Goal: Transaction & Acquisition: Purchase product/service

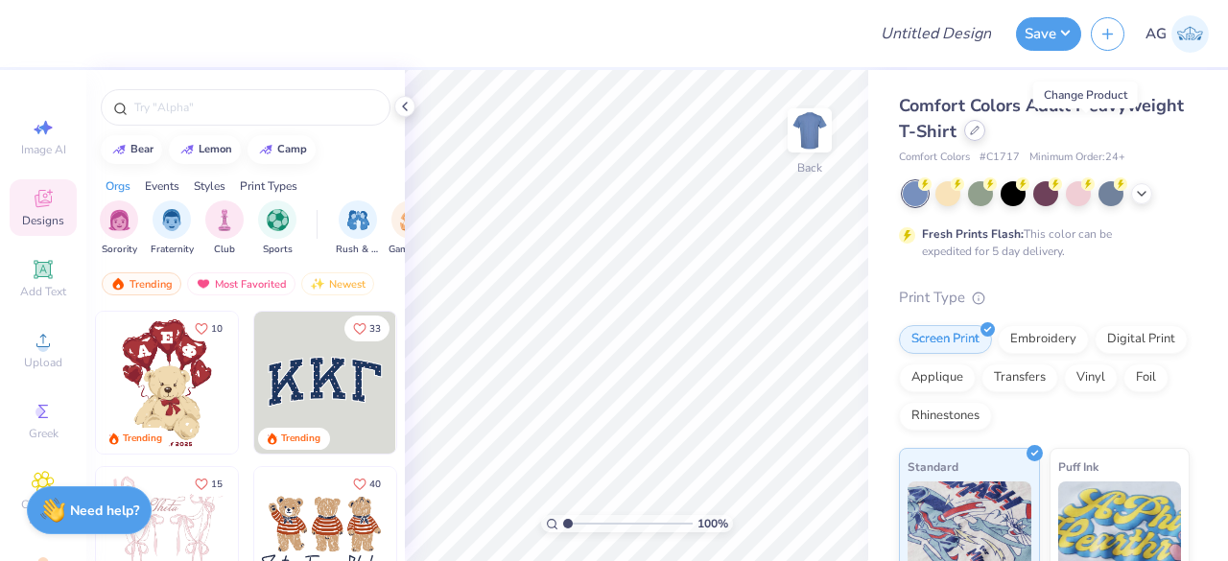
click at [979, 131] on icon at bounding box center [975, 131] width 8 height 8
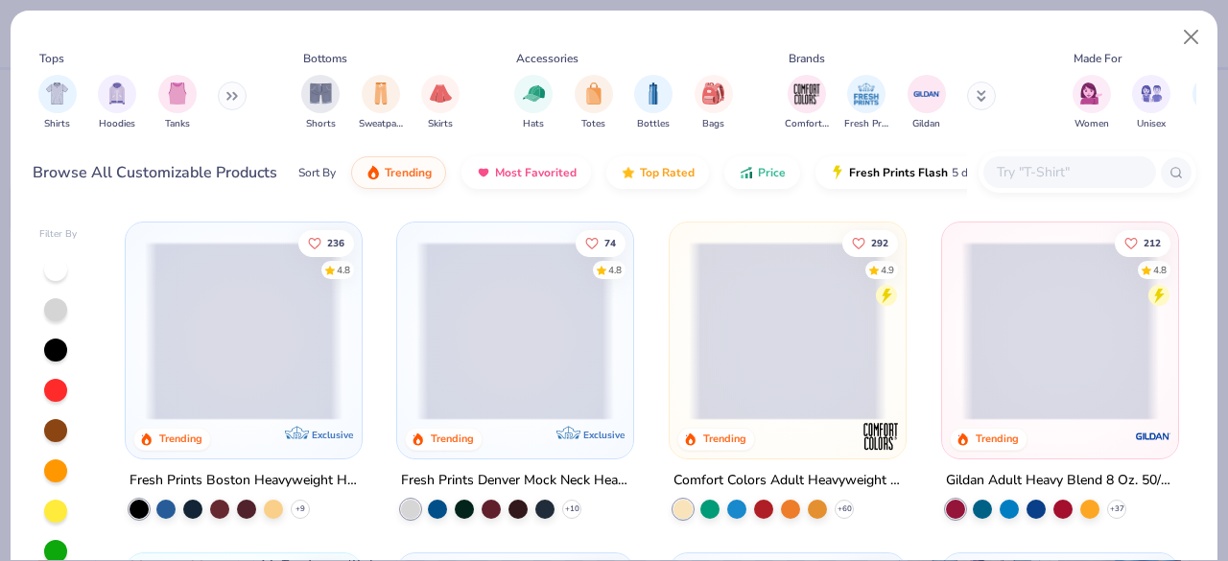
click at [1038, 166] on input "text" at bounding box center [1069, 172] width 148 height 22
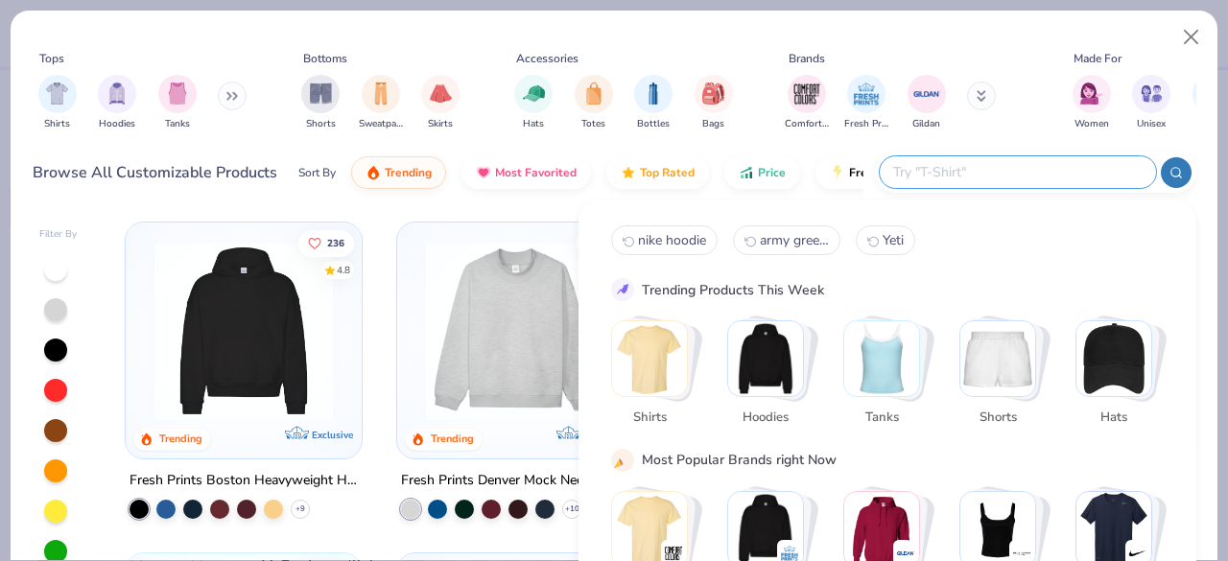
click at [1009, 173] on input "text" at bounding box center [1016, 172] width 251 height 22
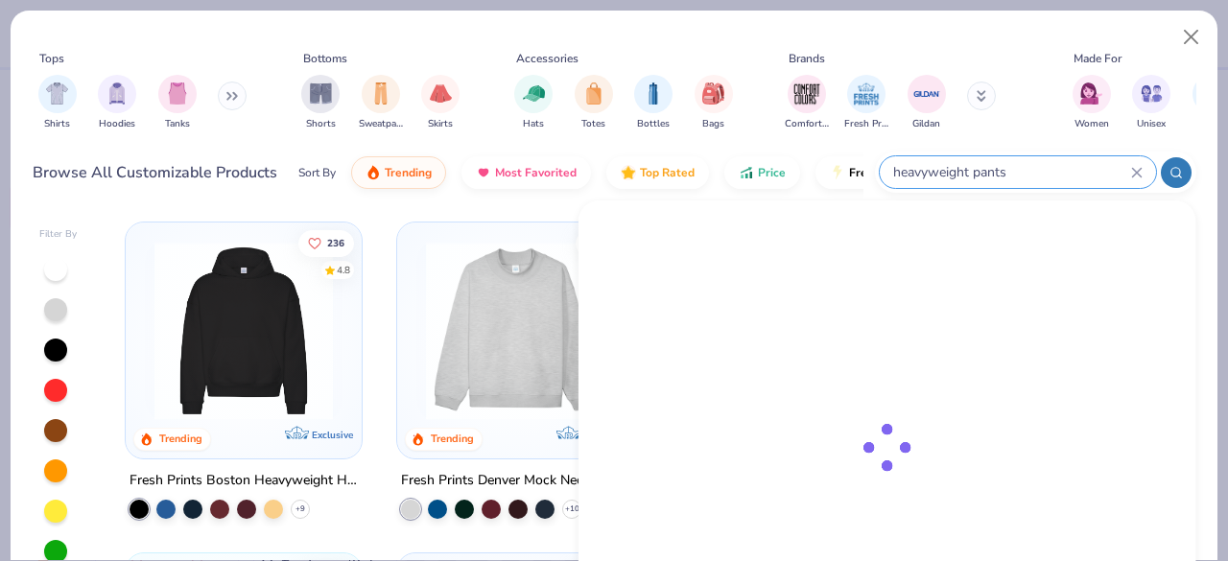
type input "heavyweight pants"
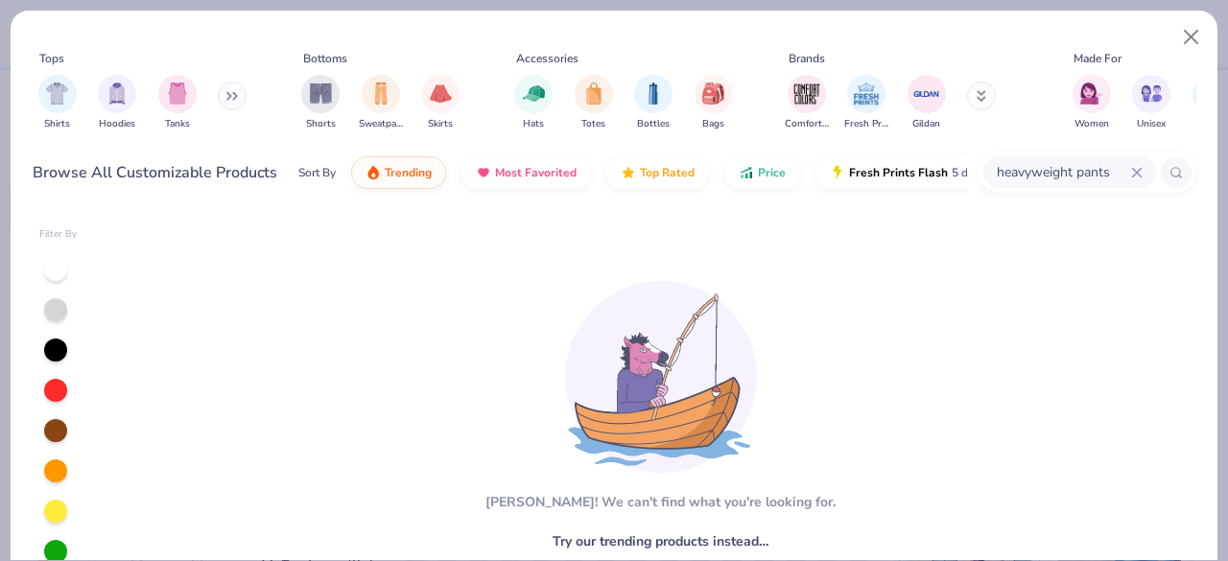
click at [1061, 187] on div "heavyweight pants" at bounding box center [1069, 172] width 173 height 32
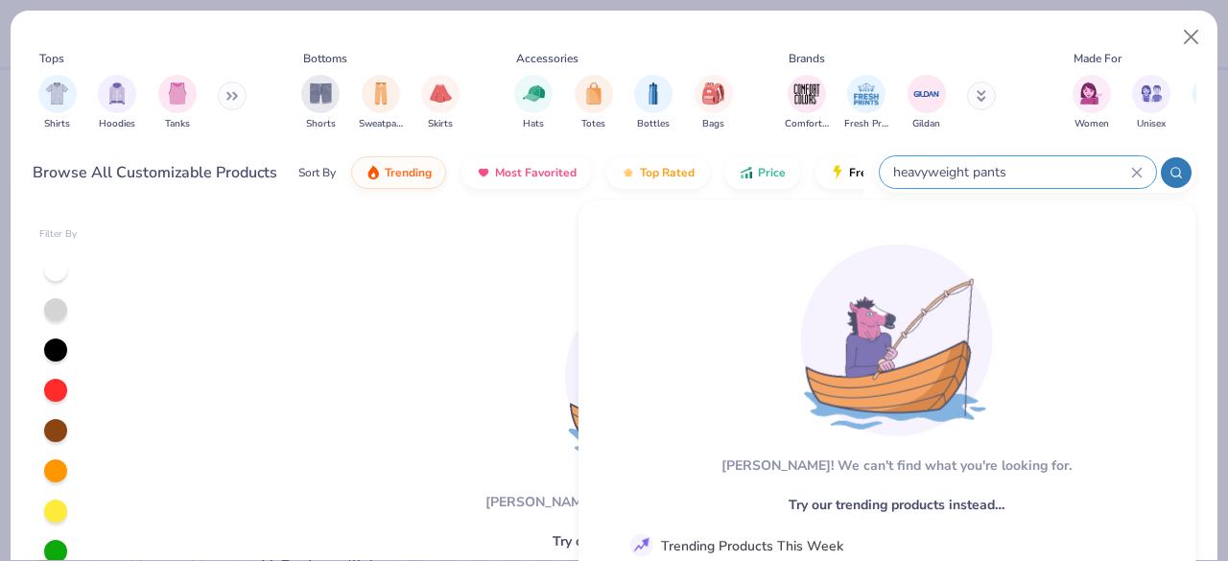
click at [1061, 187] on div "heavyweight pants" at bounding box center [1018, 172] width 276 height 32
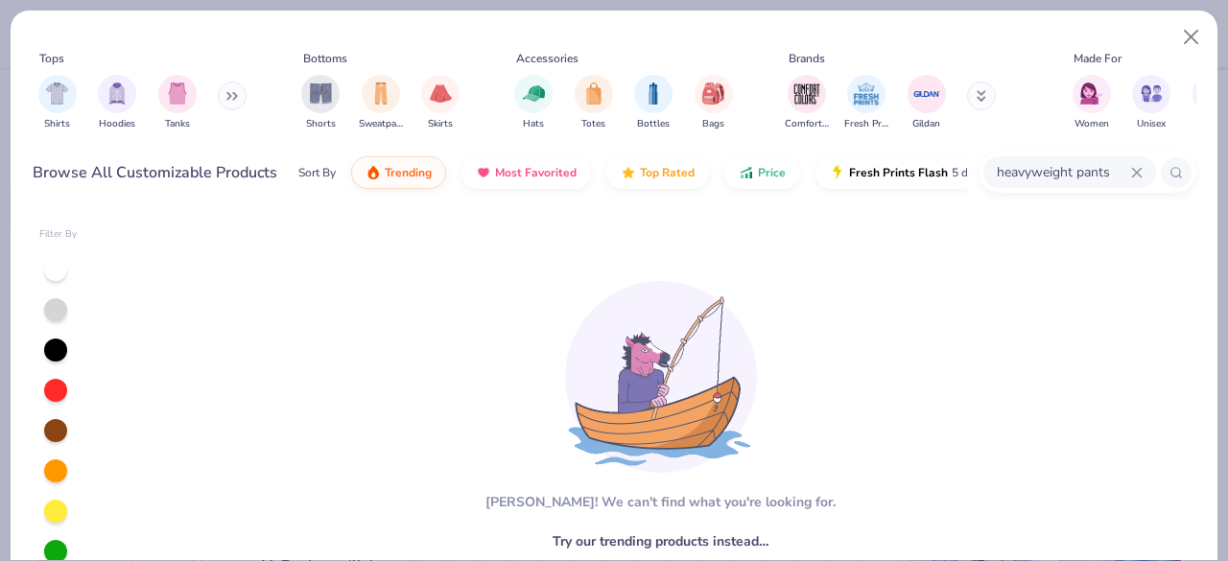
click at [1052, 176] on input "heavyweight pants" at bounding box center [1063, 172] width 136 height 22
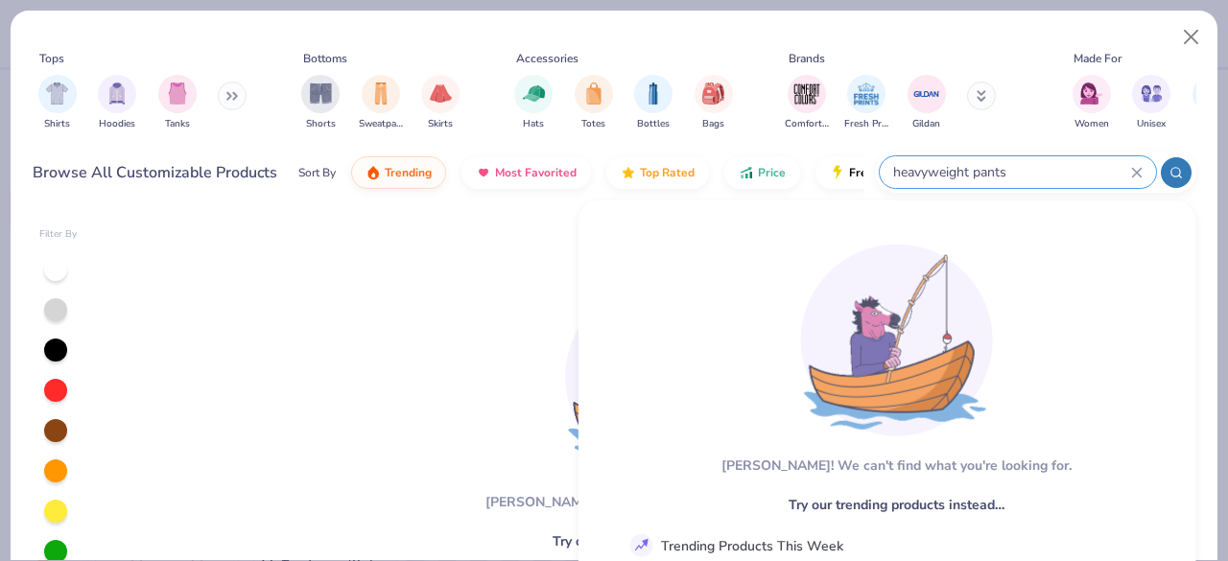
click at [1052, 176] on input "heavyweight pants" at bounding box center [1011, 172] width 240 height 22
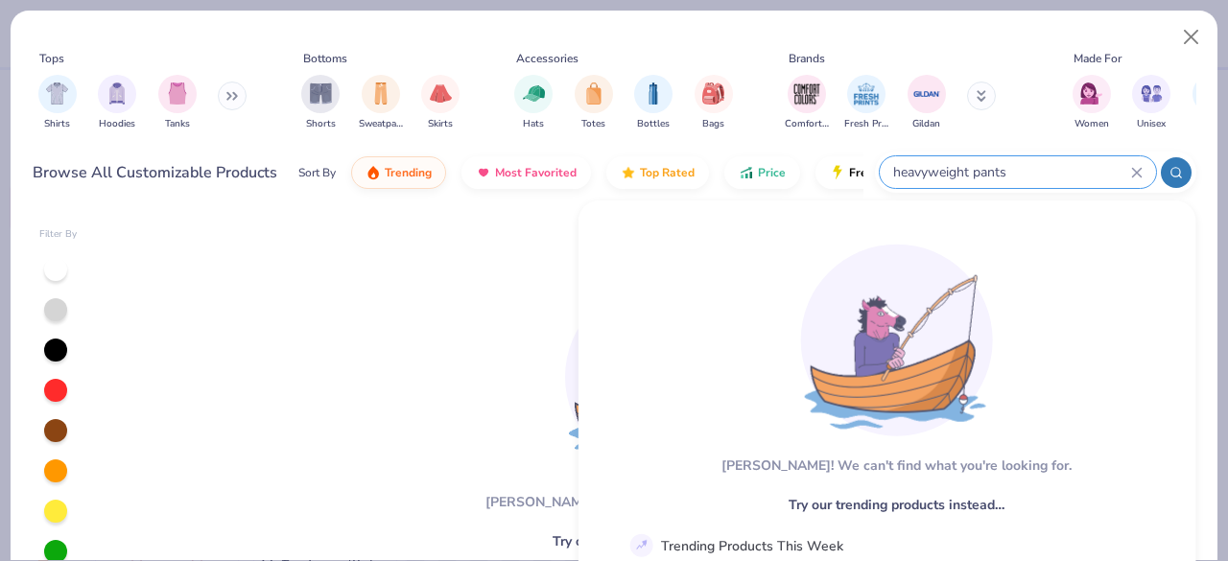
click at [1047, 165] on input "heavyweight pants" at bounding box center [1011, 172] width 240 height 22
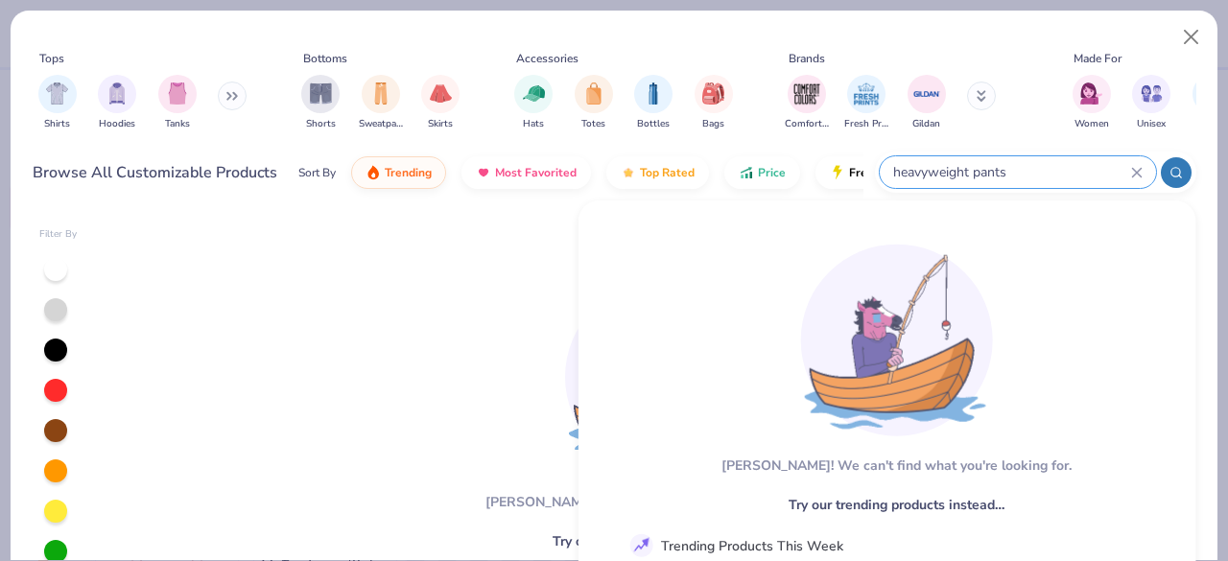
click at [1047, 165] on input "heavyweight pants" at bounding box center [1011, 172] width 240 height 22
click at [1017, 174] on input "heavyweight pants" at bounding box center [1011, 172] width 240 height 22
click at [1029, 176] on input "heavyweight pants" at bounding box center [1011, 172] width 240 height 22
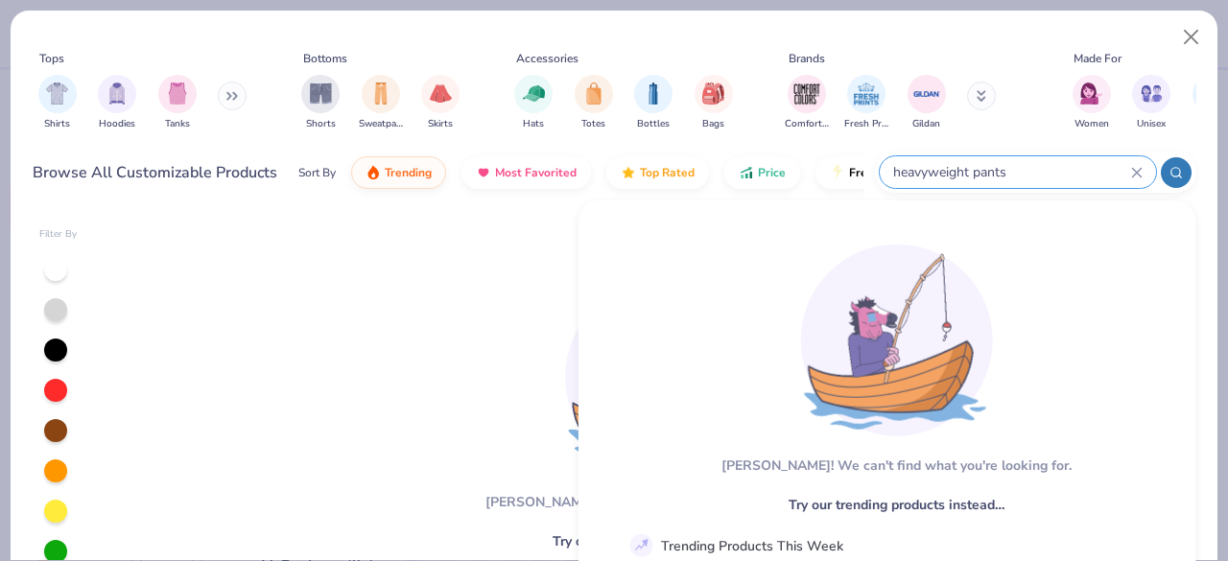
click at [1029, 176] on input "heavyweight pants" at bounding box center [1011, 172] width 240 height 22
click at [1017, 163] on input "heavyweight pants" at bounding box center [1011, 172] width 240 height 22
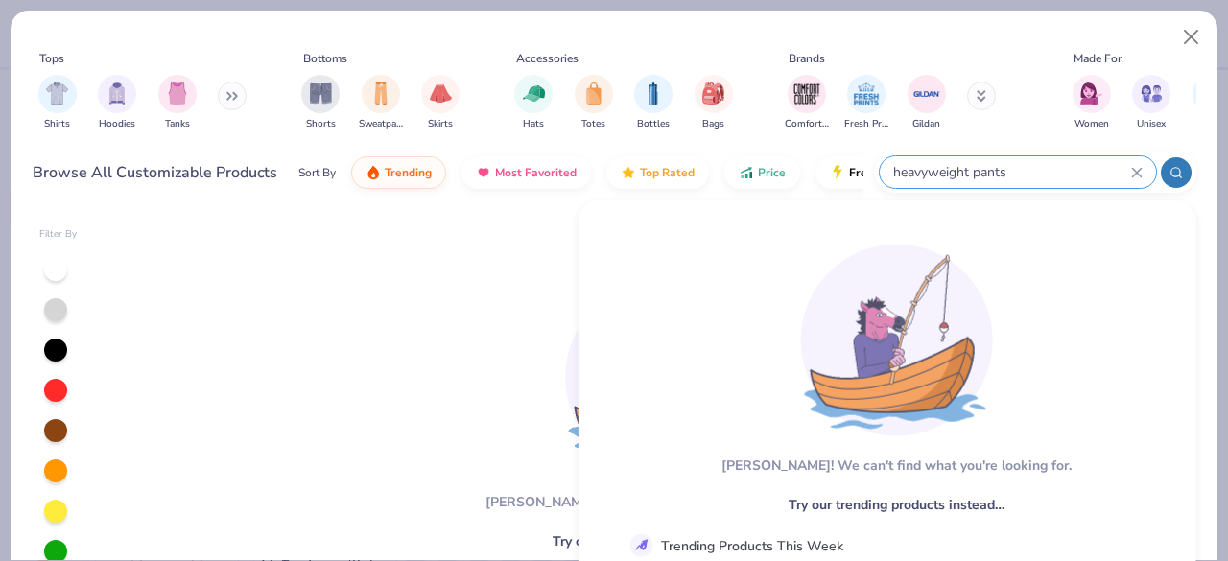
click at [1017, 163] on input "heavyweight pants" at bounding box center [1011, 172] width 240 height 22
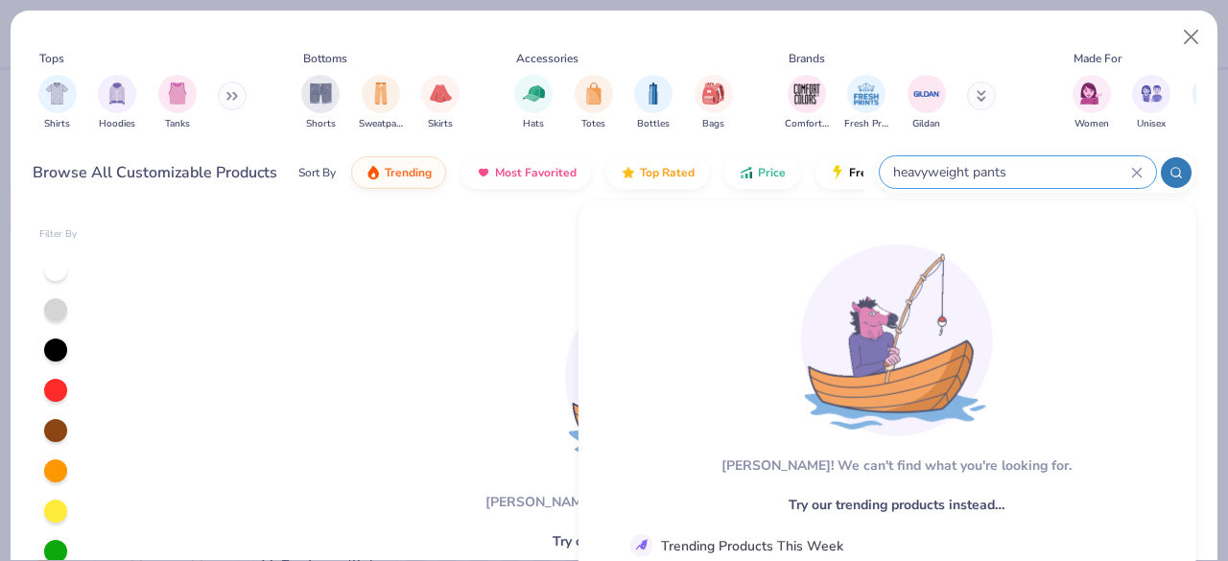
click at [1141, 172] on icon at bounding box center [1137, 173] width 12 height 12
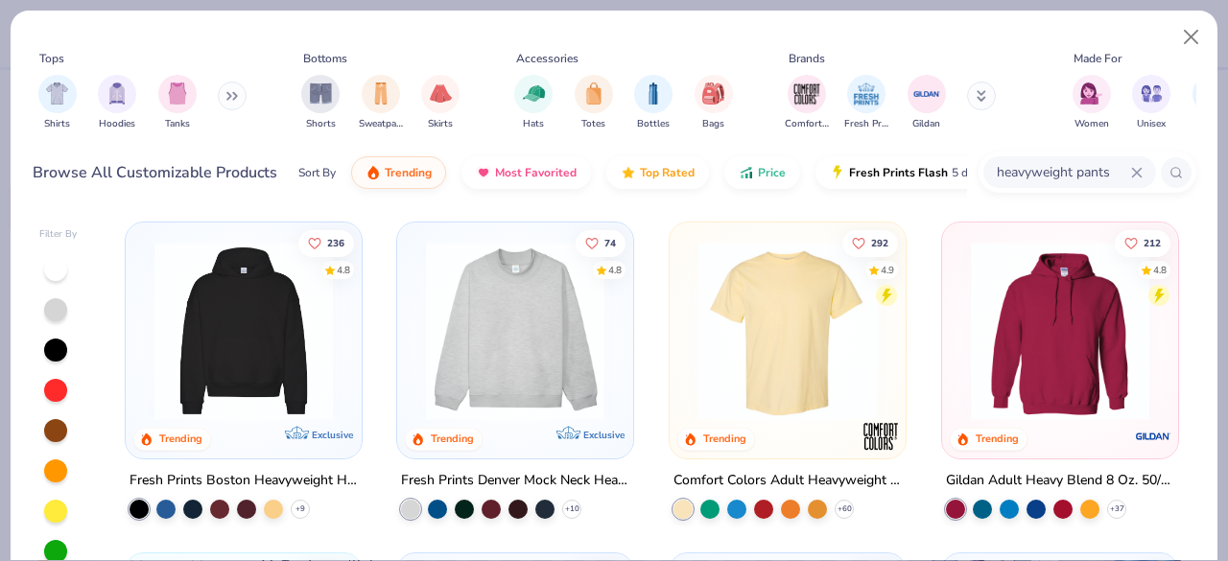
click at [1135, 167] on icon at bounding box center [1137, 173] width 12 height 12
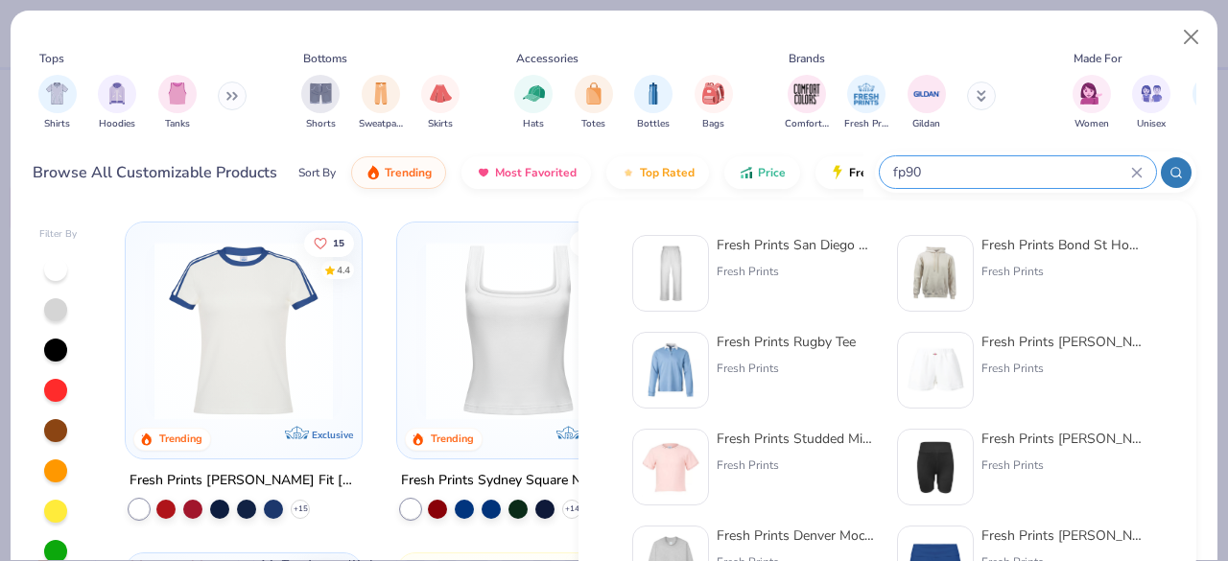
type input "fp90"
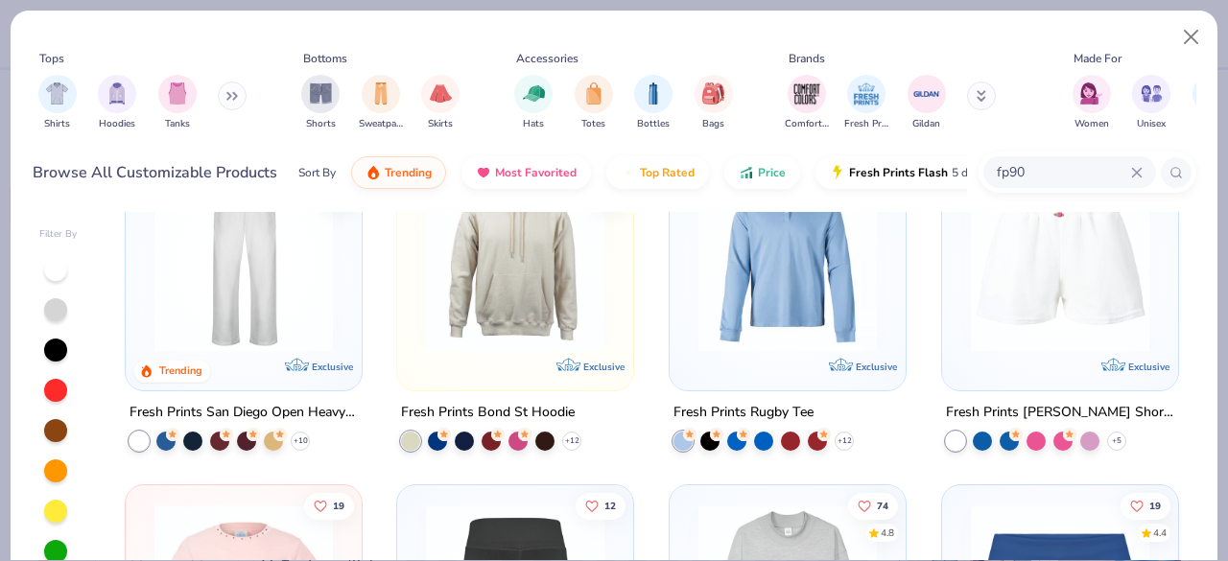
scroll to position [96, 0]
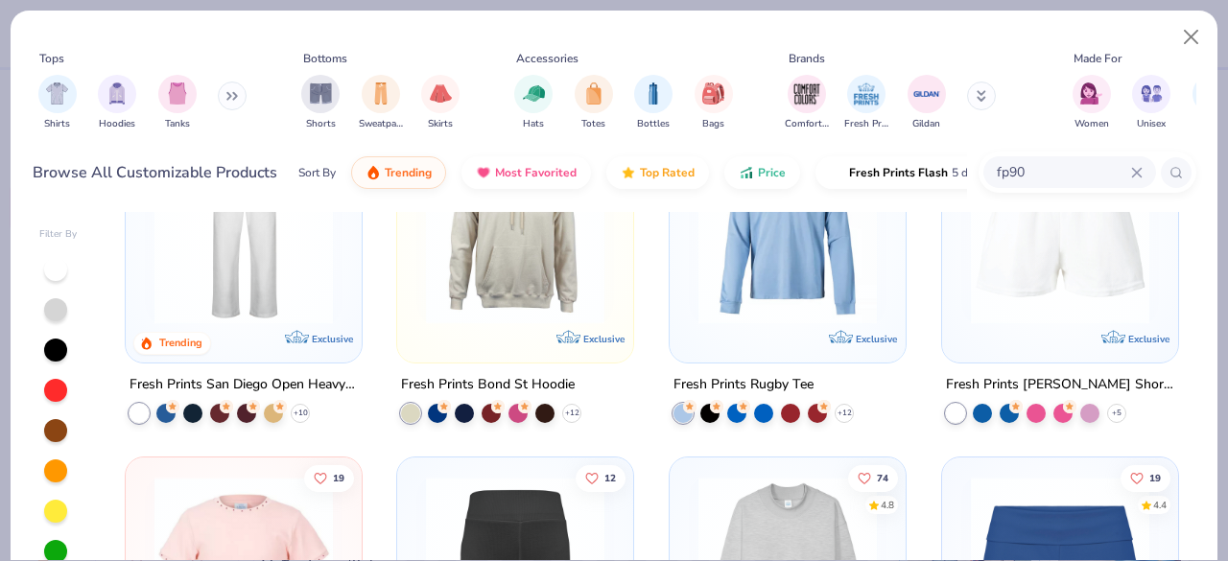
click at [242, 281] on img at bounding box center [244, 235] width 198 height 178
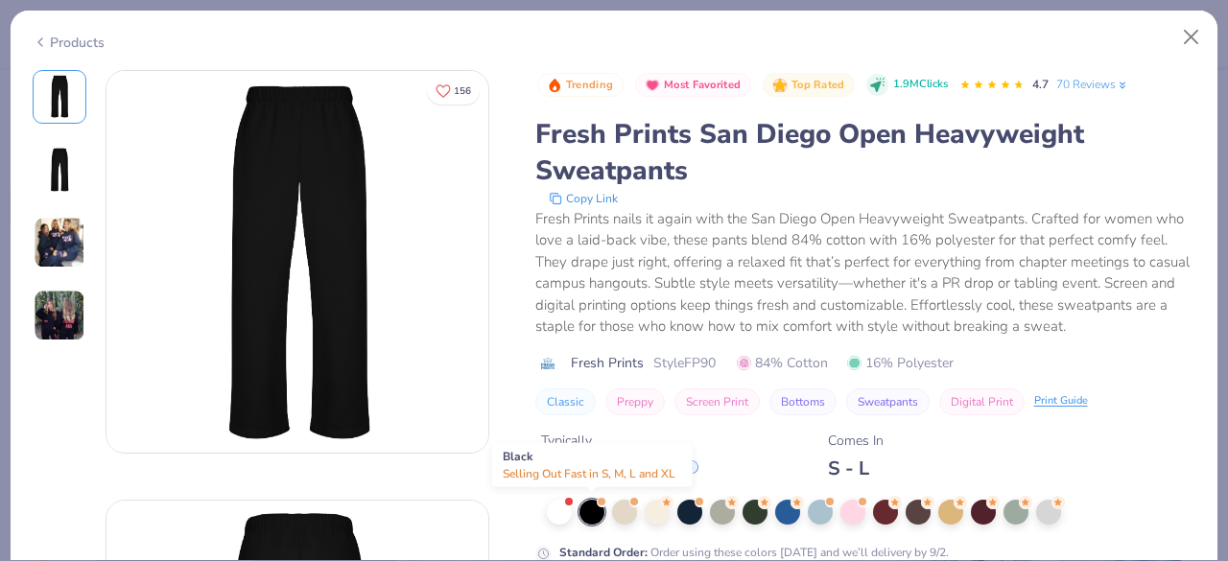
click at [598, 516] on div at bounding box center [592, 512] width 25 height 25
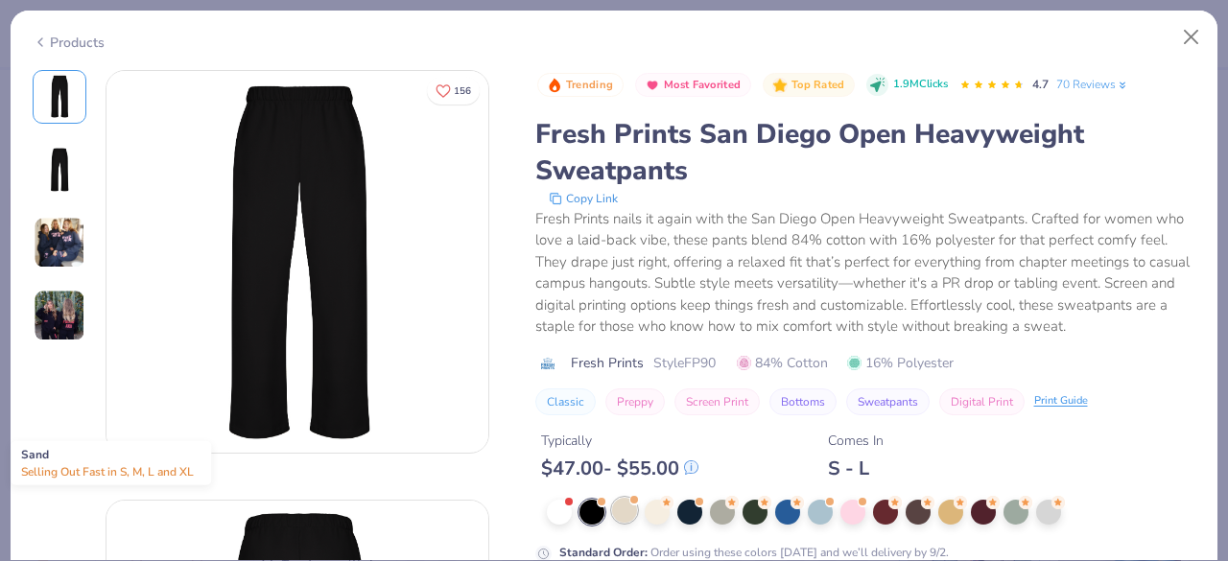
click at [633, 515] on div at bounding box center [624, 510] width 25 height 25
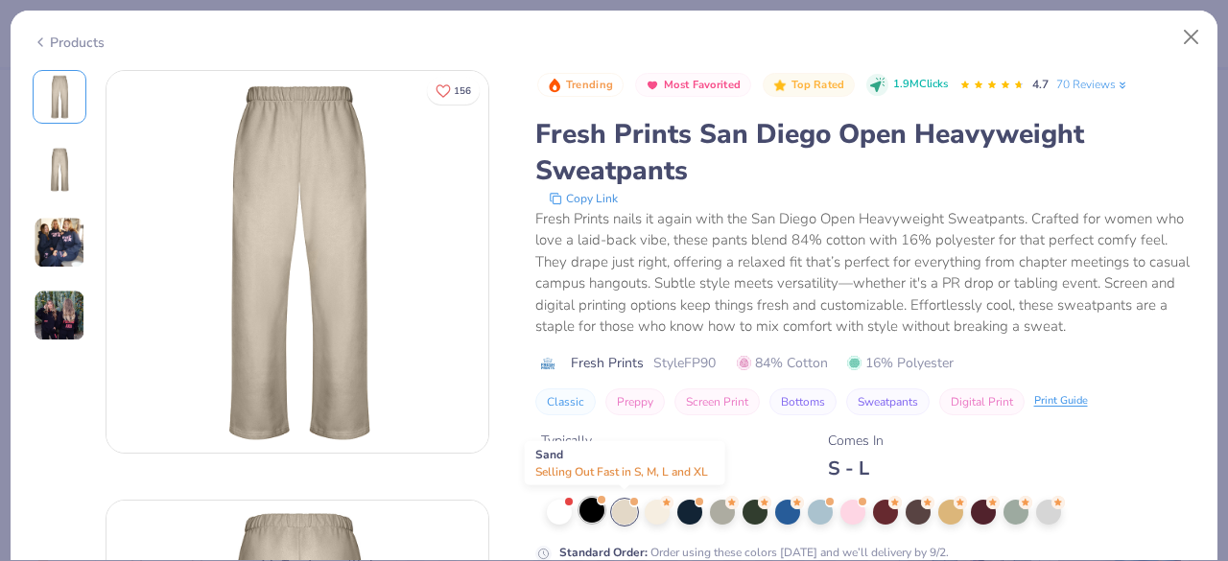
click at [587, 515] on div at bounding box center [592, 510] width 25 height 25
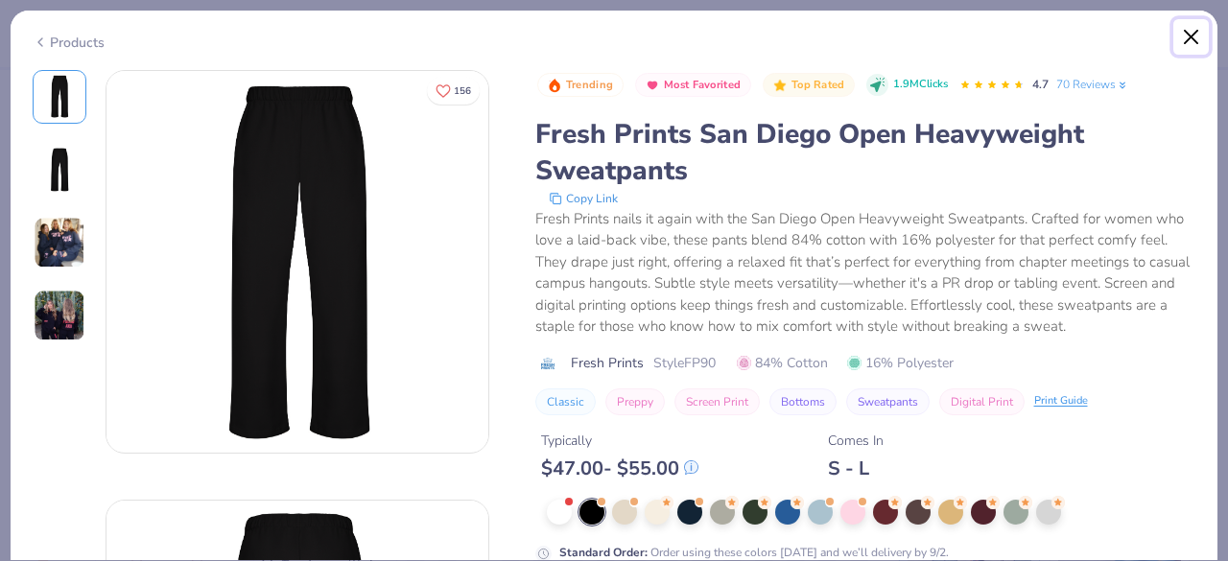
click at [1203, 34] on button "Close" at bounding box center [1191, 37] width 36 height 36
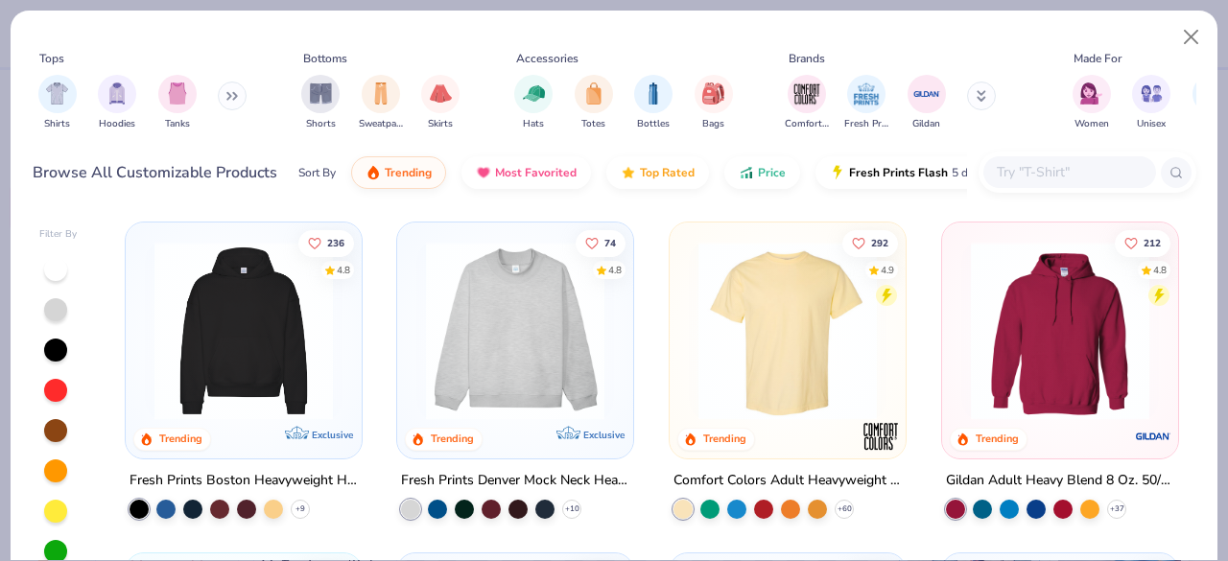
click at [1055, 172] on input "text" at bounding box center [1069, 172] width 148 height 22
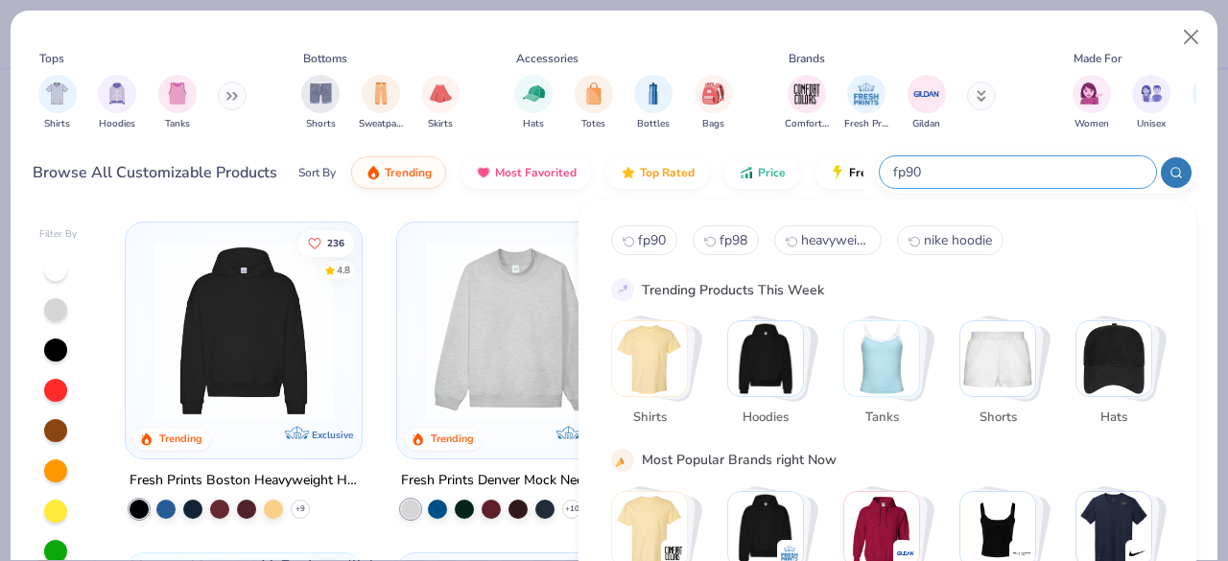
type input "fp90"
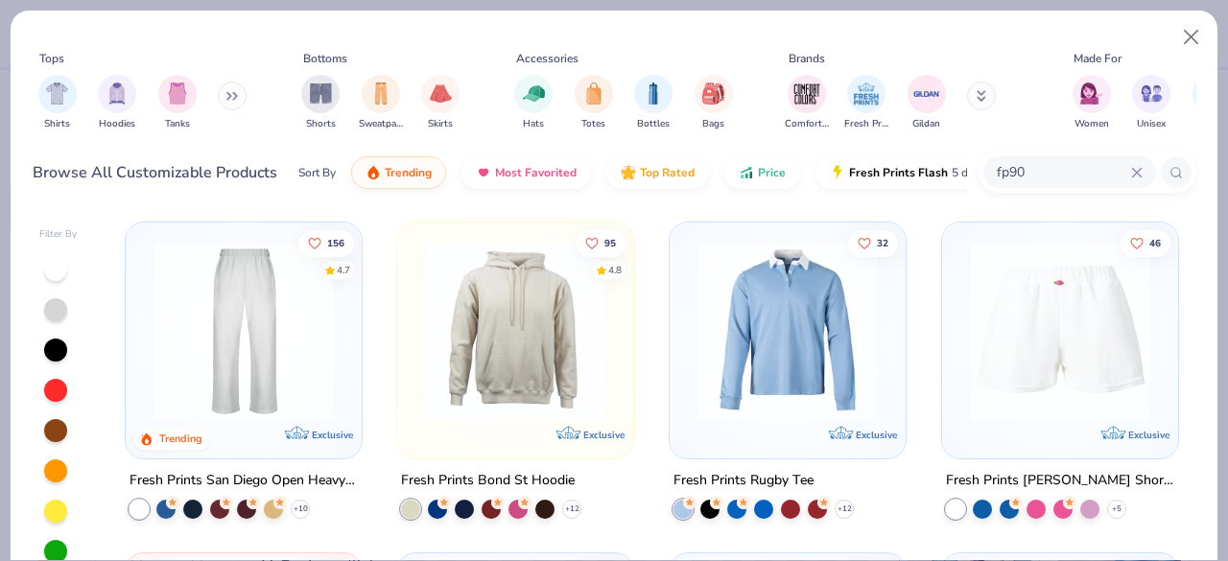
click at [240, 381] on img at bounding box center [244, 331] width 198 height 178
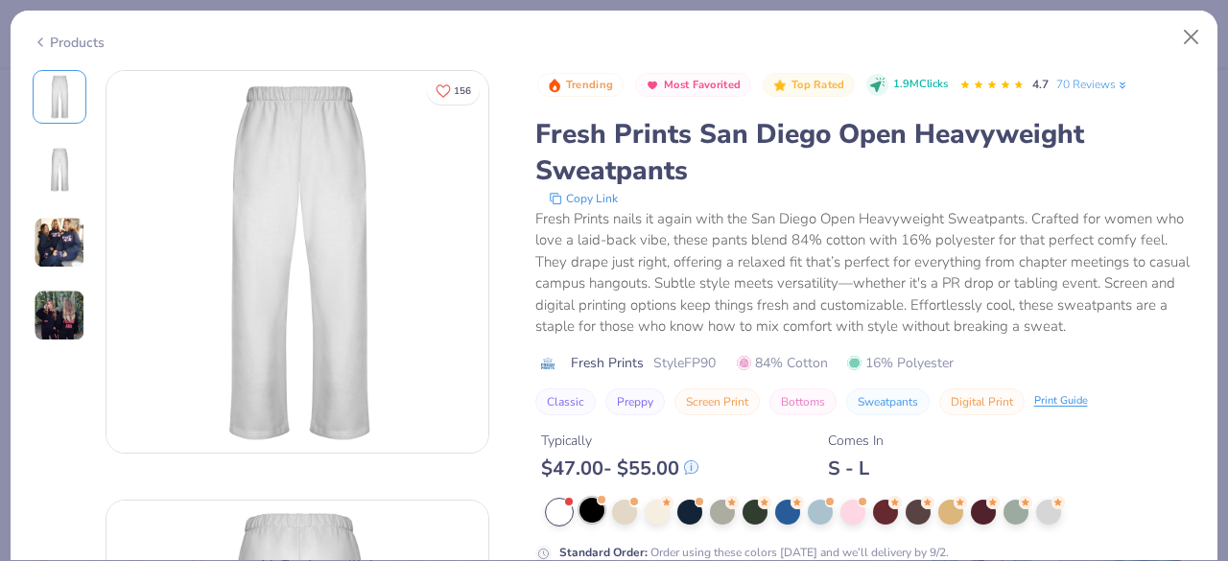
scroll to position [96, 0]
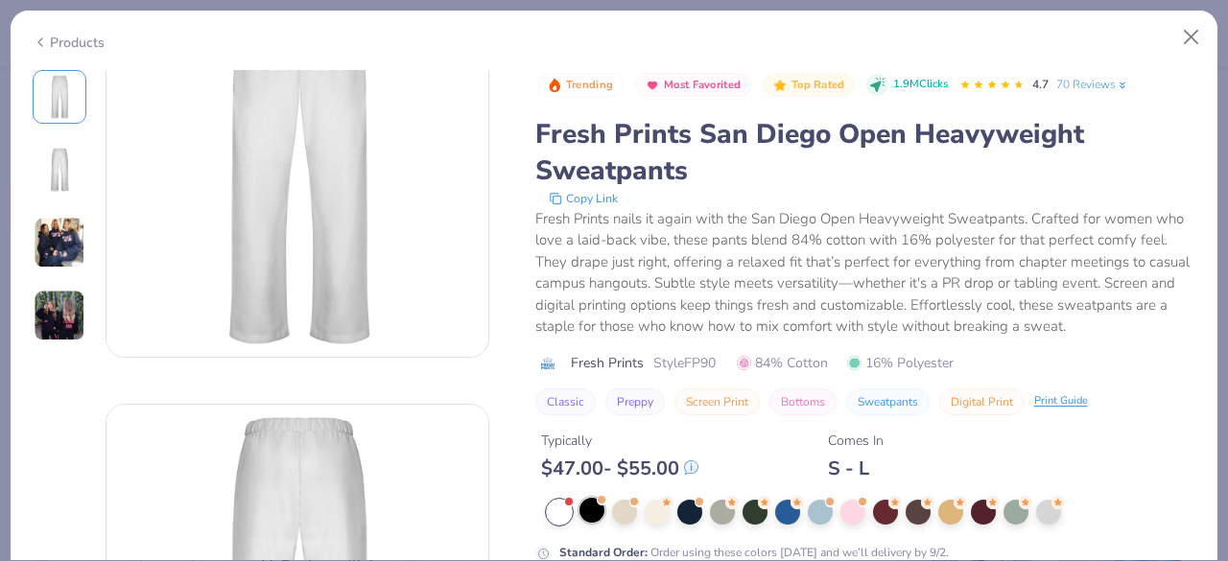
click at [599, 510] on div at bounding box center [592, 510] width 25 height 25
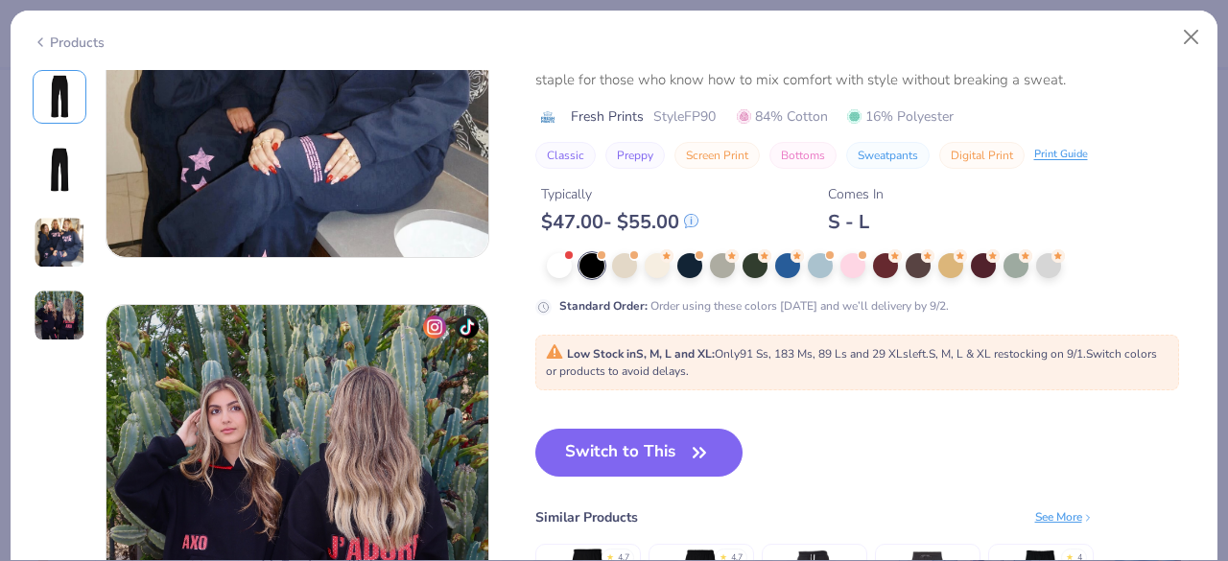
scroll to position [1151, 0]
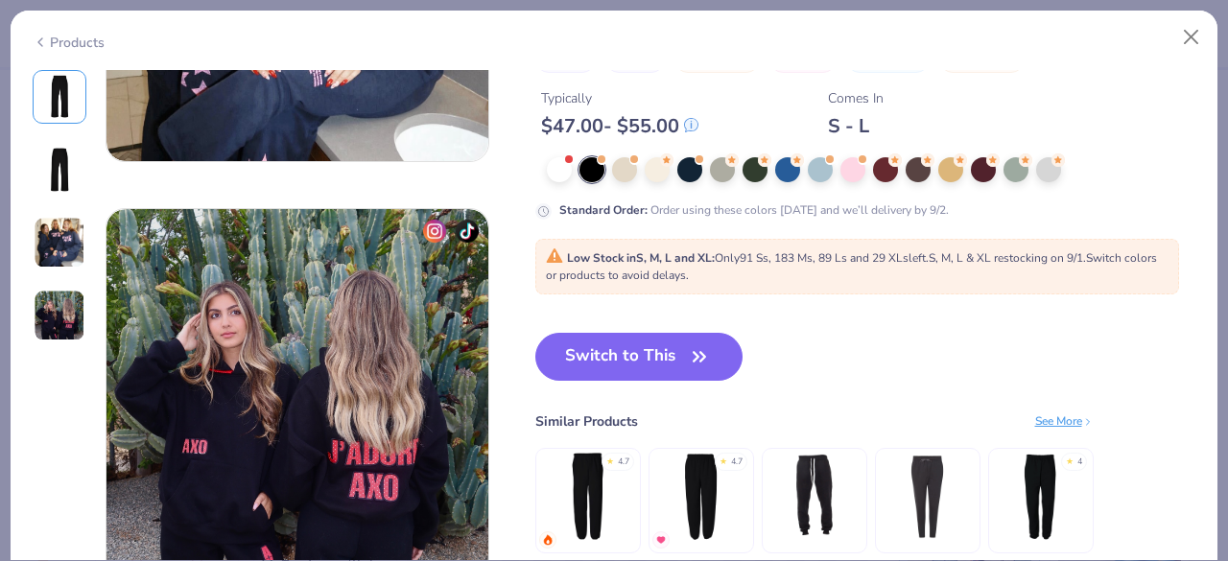
click at [741, 265] on div "Low Stock in S, M, L and XL : Only 91 Ss, 183 Ms, 89 Ls and 29 XLs left. S, M, …" at bounding box center [857, 266] width 623 height 35
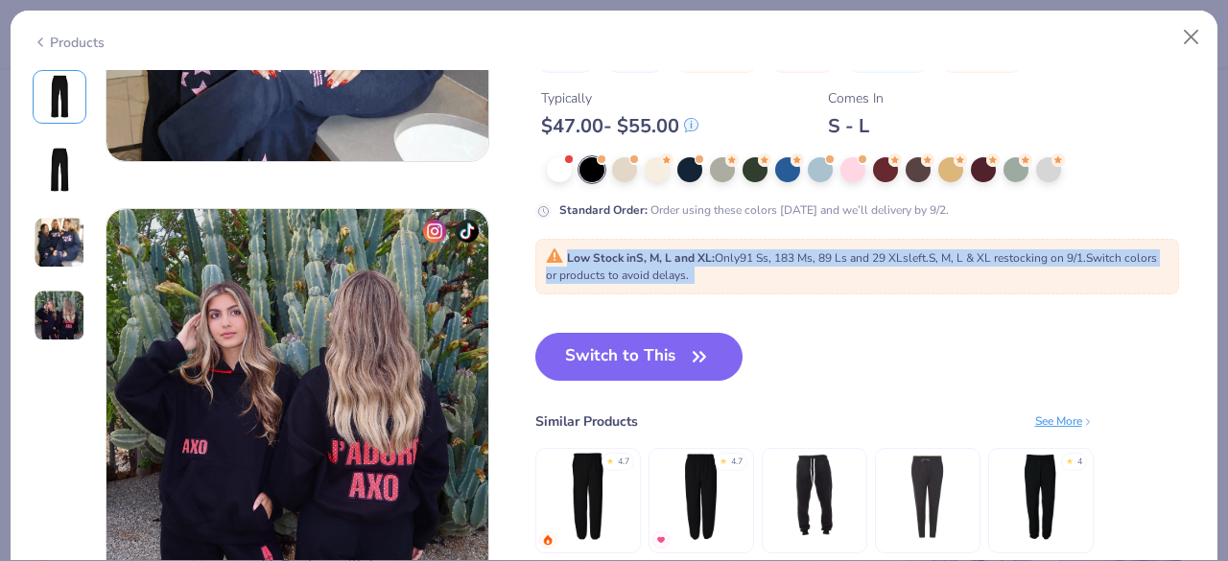
click at [741, 265] on div "Low Stock in S, M, L and XL : Only 91 Ss, 183 Ms, 89 Ls and 29 XLs left. S, M, …" at bounding box center [857, 266] width 623 height 35
click at [737, 293] on div "Low Stock in S, M, L and XL : Only 91 Ss, 183 Ms, 89 Ls and 29 XLs left. S, M, …" at bounding box center [857, 267] width 644 height 56
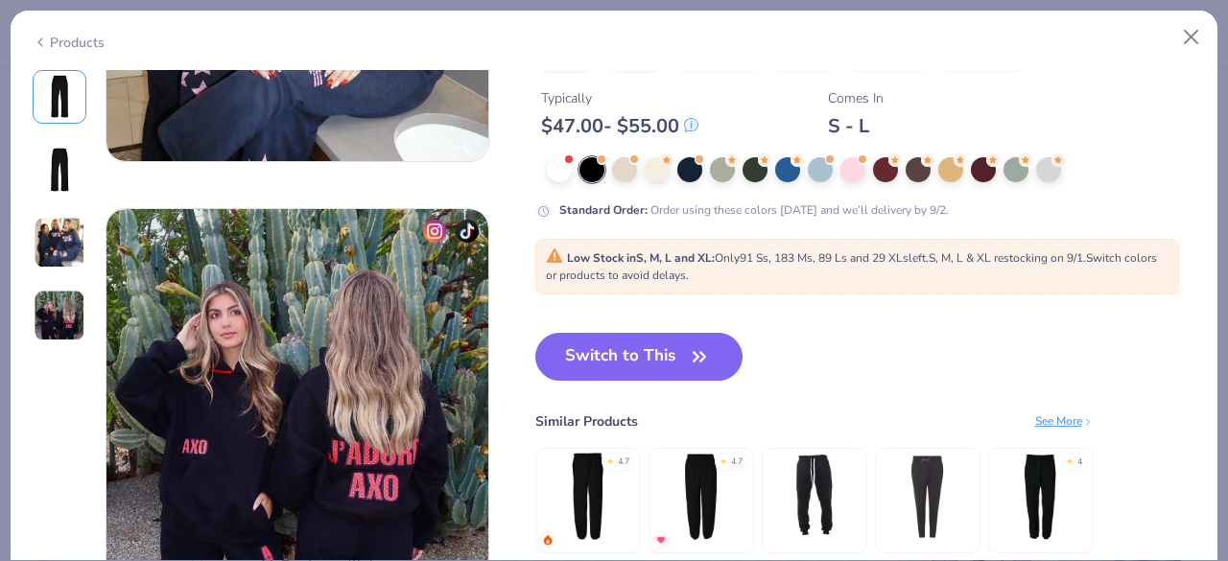
click at [696, 250] on strong "Low Stock in S, M, L and XL :" at bounding box center [641, 257] width 148 height 15
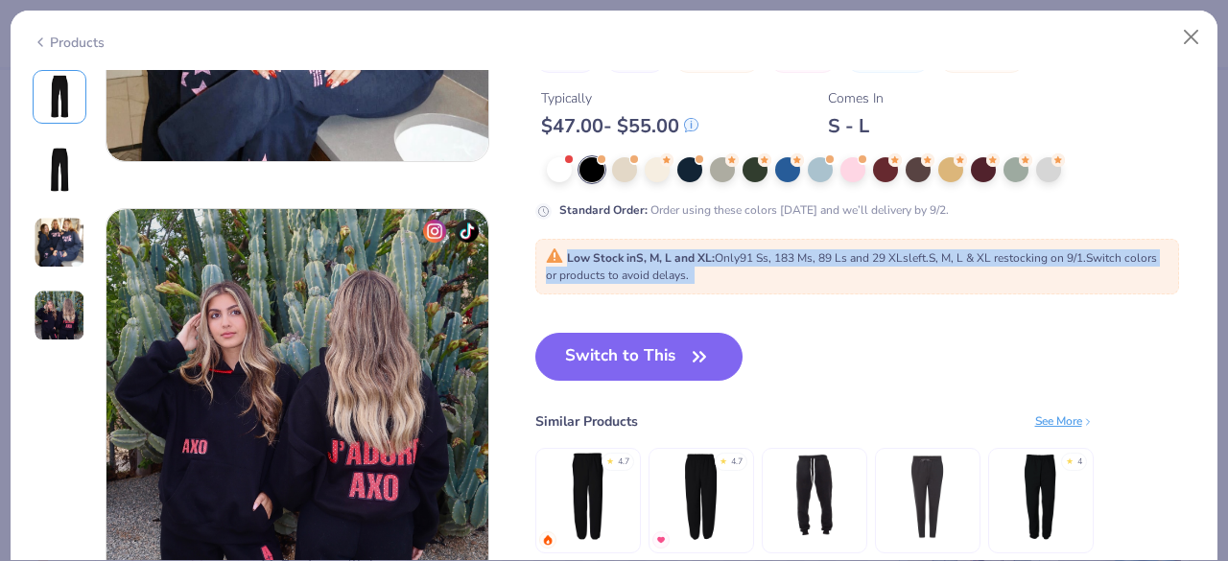
click at [696, 250] on strong "Low Stock in S, M, L and XL :" at bounding box center [641, 257] width 148 height 15
click at [762, 301] on div "Trending Most Favorited Top Rated 1.9M Clicks 4.7 70 Reviews Fresh Prints San D…" at bounding box center [865, 160] width 661 height 864
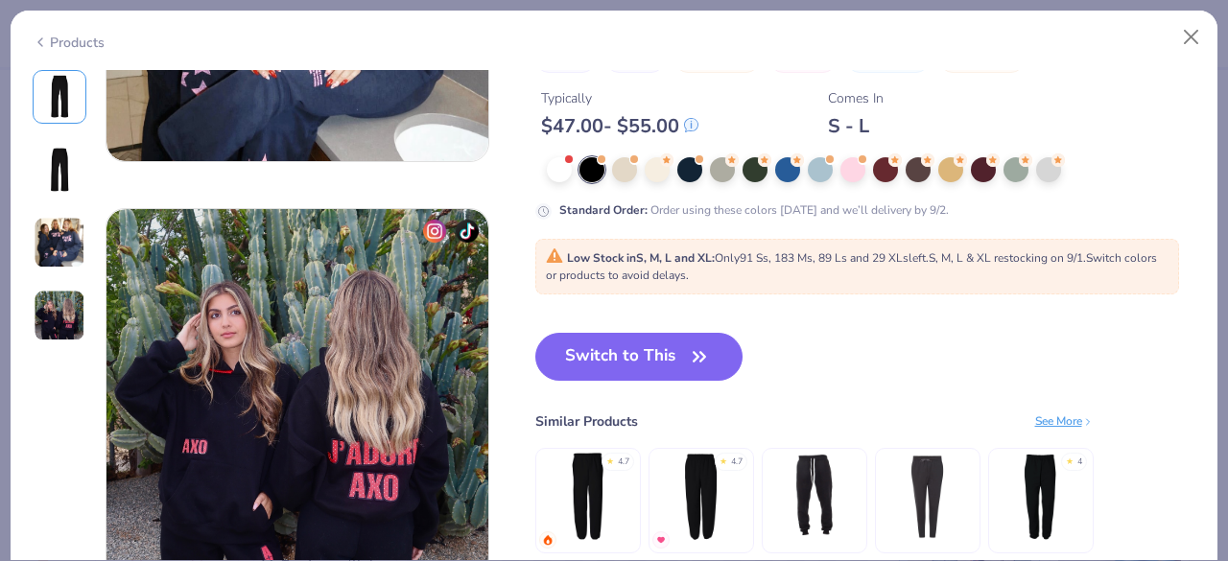
click at [691, 256] on strong "Low Stock in S, M, L and XL :" at bounding box center [641, 257] width 148 height 15
click at [793, 298] on div "Trending Most Favorited Top Rated 1.9M Clicks 4.7 70 Reviews Fresh Prints San D…" at bounding box center [865, 160] width 661 height 864
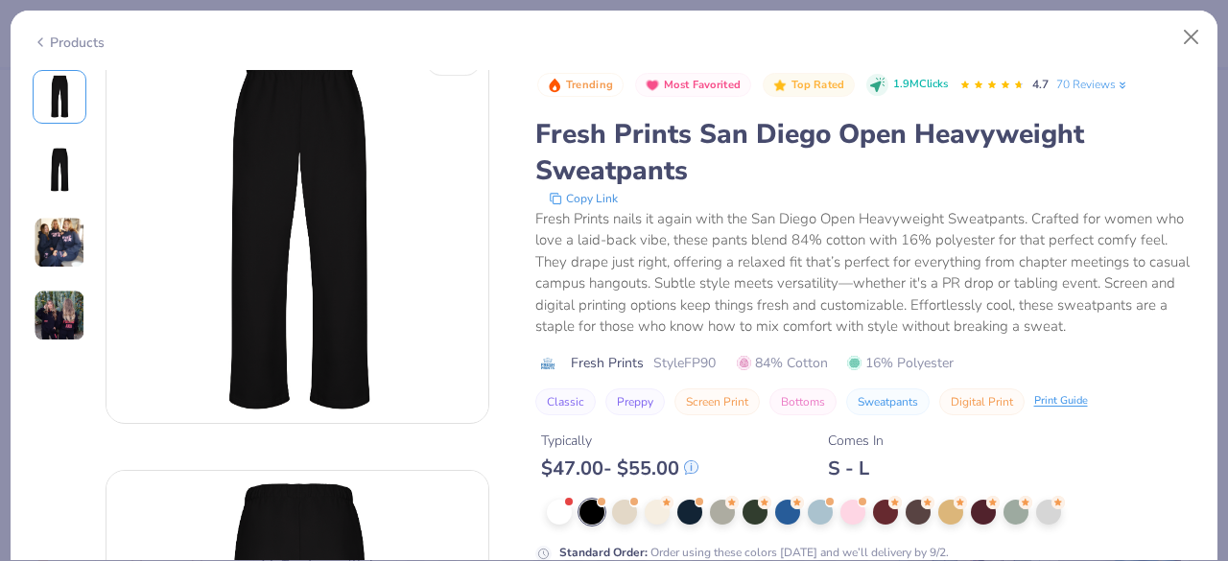
scroll to position [0, 0]
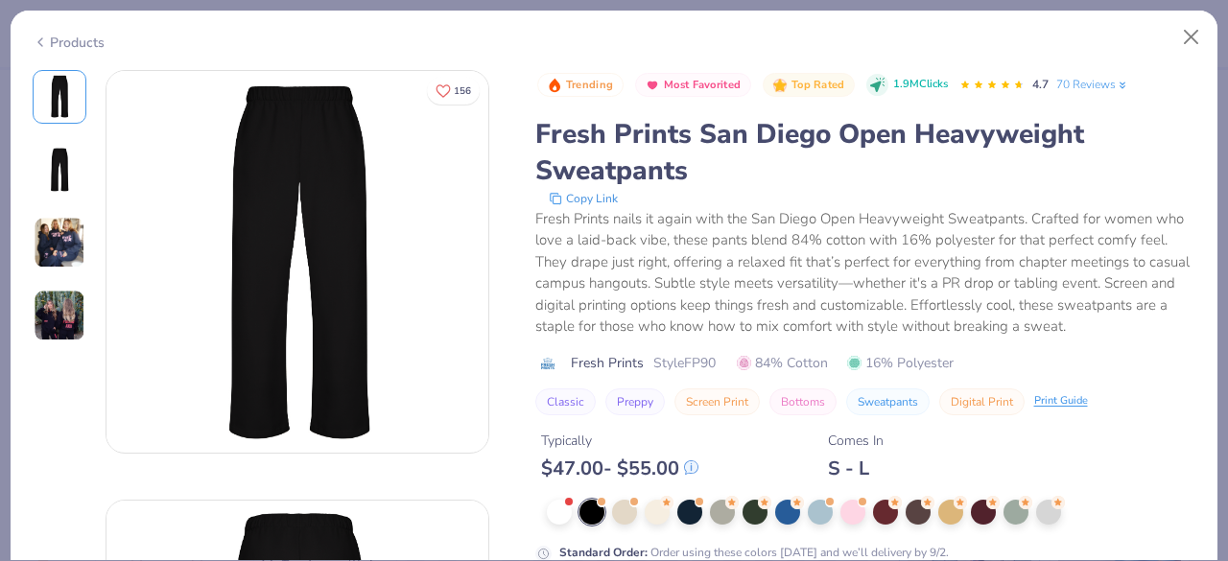
click at [800, 257] on div "Fresh Prints nails it again with the San Diego Open Heavyweight Sweatpants. Cra…" at bounding box center [865, 273] width 661 height 130
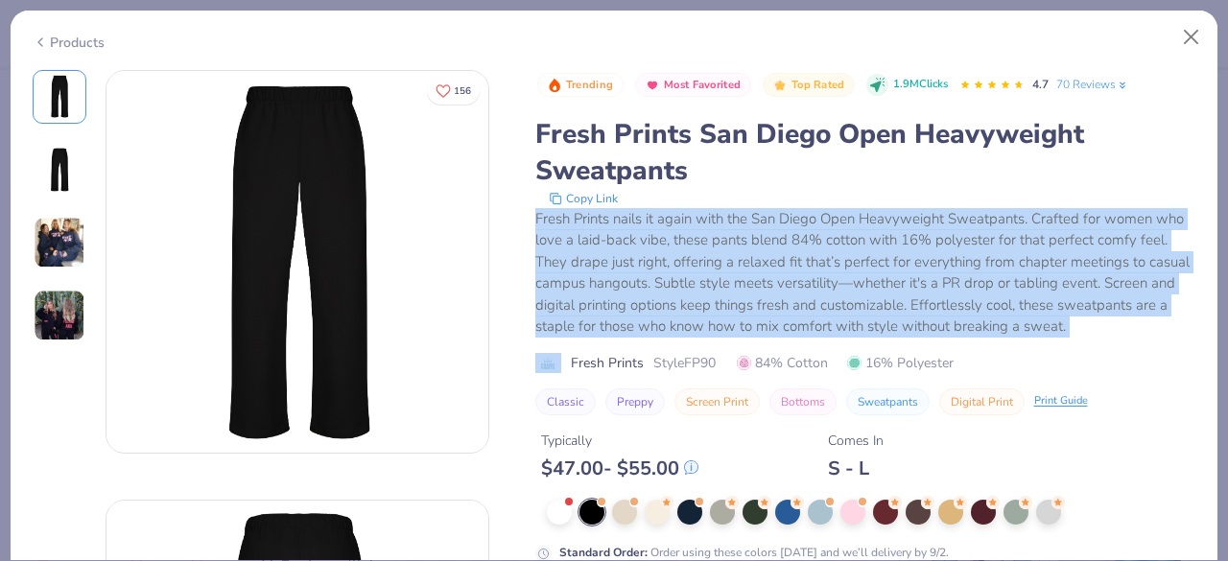
click at [800, 257] on div "Fresh Prints nails it again with the San Diego Open Heavyweight Sweatpants. Cra…" at bounding box center [865, 273] width 661 height 130
click at [981, 342] on div "Trending Most Favorited Top Rated 1.9M Clicks 4.7 70 Reviews Fresh Prints San D…" at bounding box center [865, 242] width 661 height 345
drag, startPoint x: 1175, startPoint y: 325, endPoint x: 537, endPoint y: 218, distance: 647.0
click at [537, 218] on div "Fresh Prints nails it again with the San Diego Open Heavyweight Sweatpants. Cra…" at bounding box center [865, 273] width 661 height 130
click at [765, 272] on div "Fresh Prints nails it again with the San Diego Open Heavyweight Sweatpants. Cra…" at bounding box center [865, 273] width 661 height 130
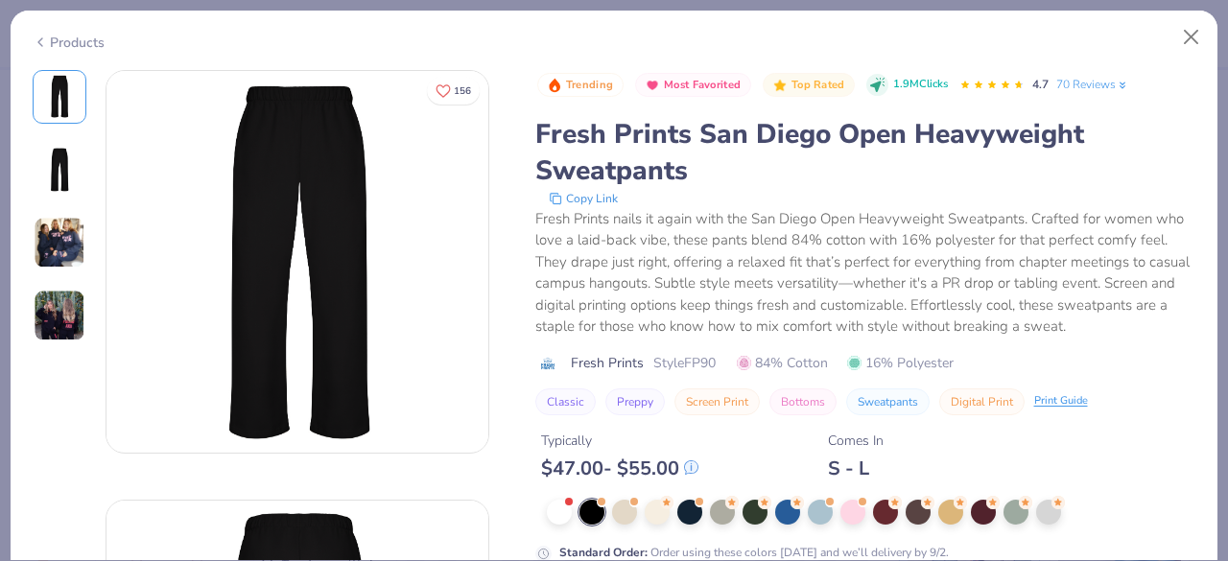
click at [645, 154] on div "Fresh Prints San Diego Open Heavyweight Sweatpants" at bounding box center [865, 152] width 661 height 73
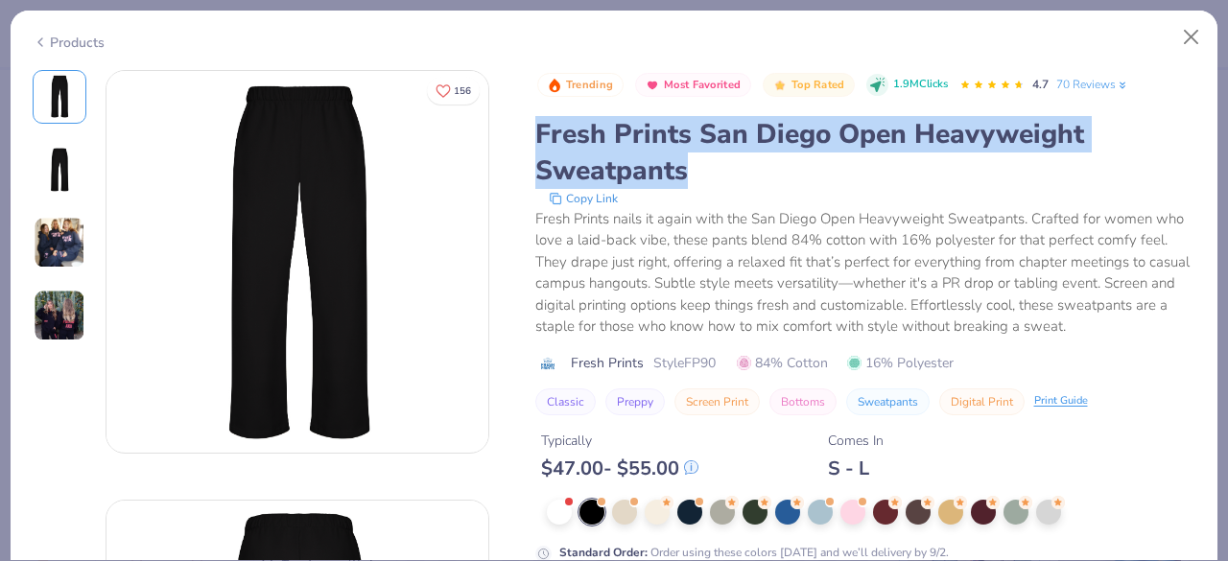
click at [645, 154] on div "Fresh Prints San Diego Open Heavyweight Sweatpants" at bounding box center [865, 152] width 661 height 73
click at [793, 202] on div "Copy Link" at bounding box center [866, 198] width 659 height 19
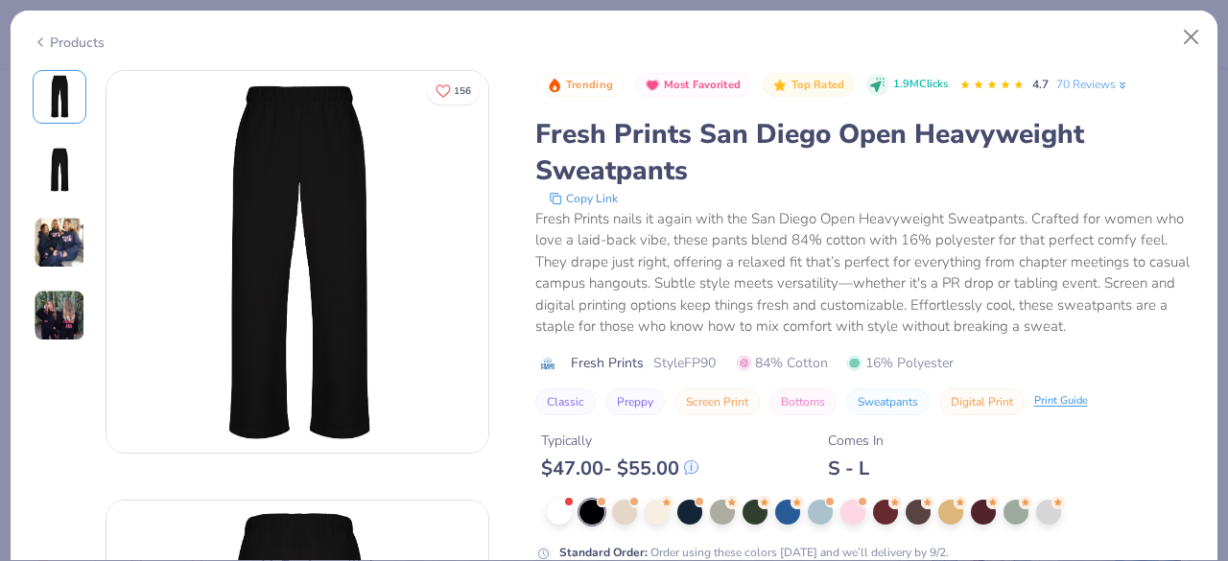
click at [723, 243] on div "Fresh Prints nails it again with the San Diego Open Heavyweight Sweatpants. Cra…" at bounding box center [865, 273] width 661 height 130
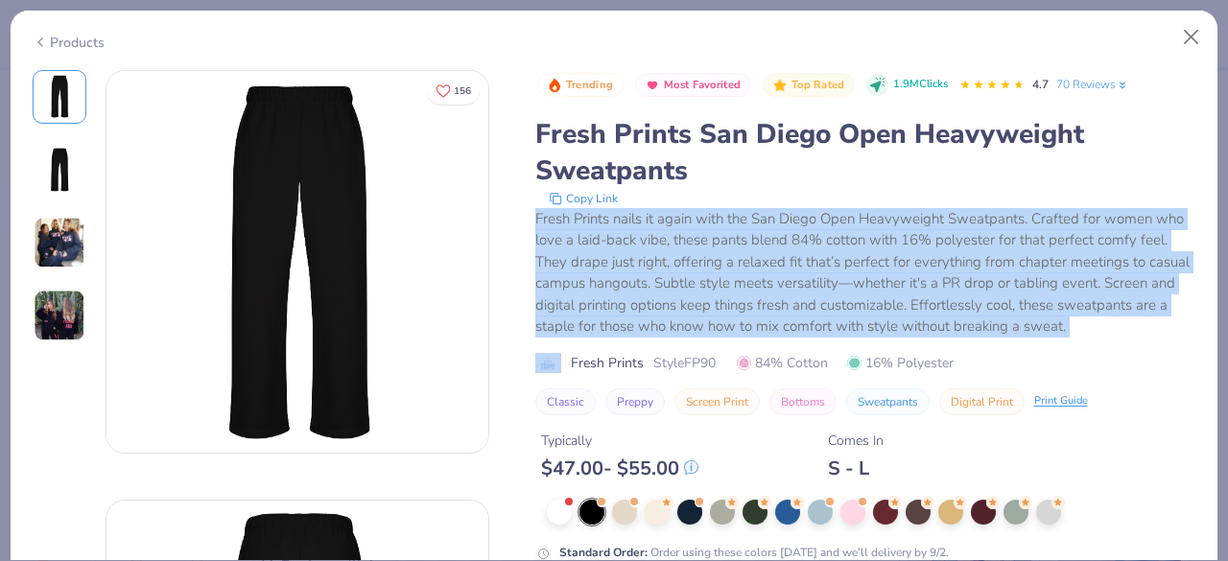
click at [723, 243] on div "Fresh Prints nails it again with the San Diego Open Heavyweight Sweatpants. Cra…" at bounding box center [865, 273] width 661 height 130
click at [900, 230] on div "Fresh Prints nails it again with the San Diego Open Heavyweight Sweatpants. Cra…" at bounding box center [865, 273] width 661 height 130
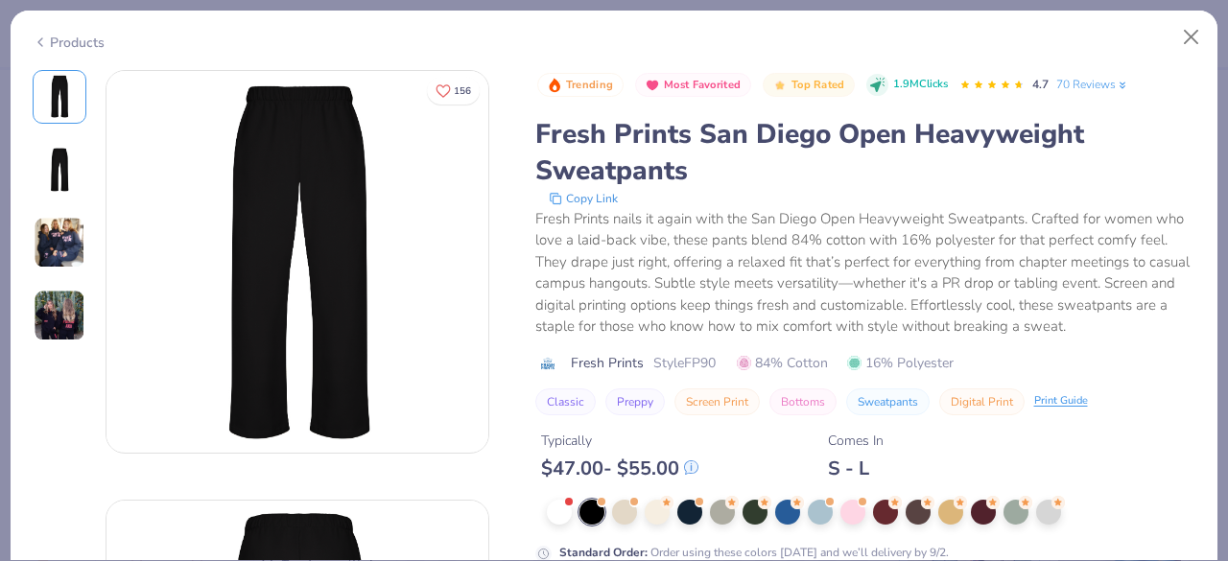
click at [739, 248] on div "Fresh Prints nails it again with the San Diego Open Heavyweight Sweatpants. Cra…" at bounding box center [865, 273] width 661 height 130
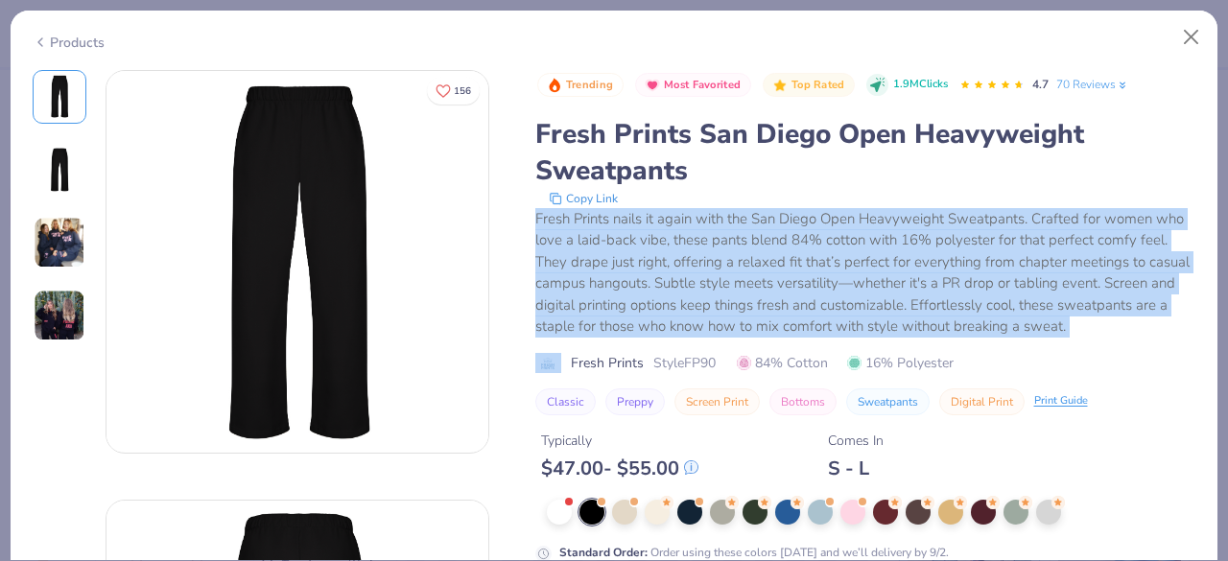
click at [739, 248] on div "Fresh Prints nails it again with the San Diego Open Heavyweight Sweatpants. Cra…" at bounding box center [865, 273] width 661 height 130
click at [919, 224] on div "Fresh Prints nails it again with the San Diego Open Heavyweight Sweatpants. Cra…" at bounding box center [865, 273] width 661 height 130
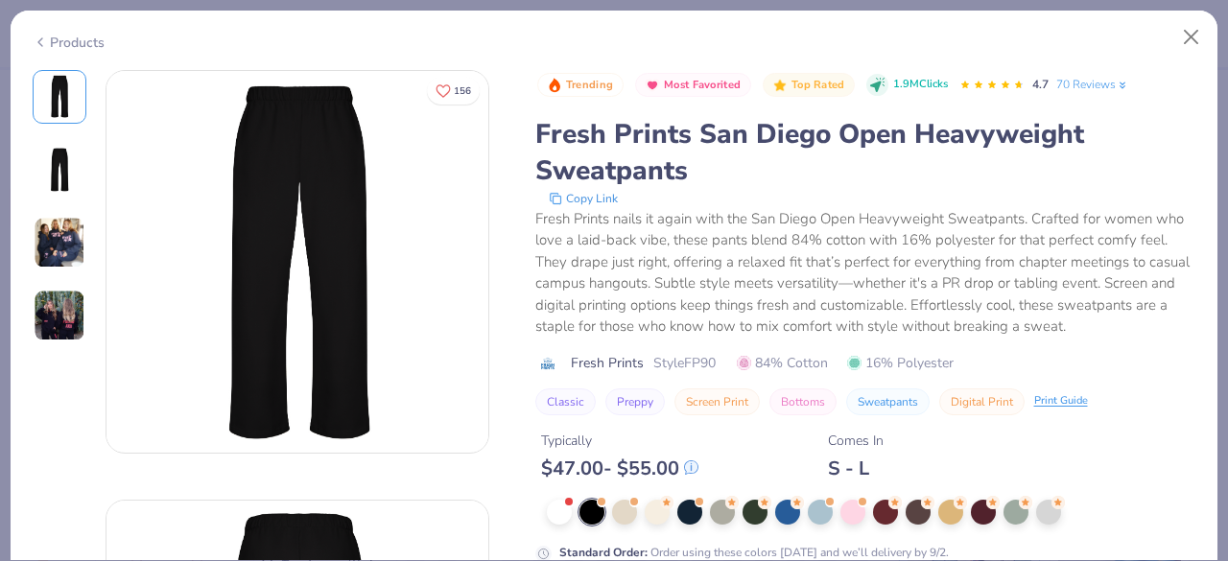
click at [919, 224] on div "Fresh Prints nails it again with the San Diego Open Heavyweight Sweatpants. Cra…" at bounding box center [865, 273] width 661 height 130
click at [888, 248] on div "Fresh Prints nails it again with the San Diego Open Heavyweight Sweatpants. Cra…" at bounding box center [865, 273] width 661 height 130
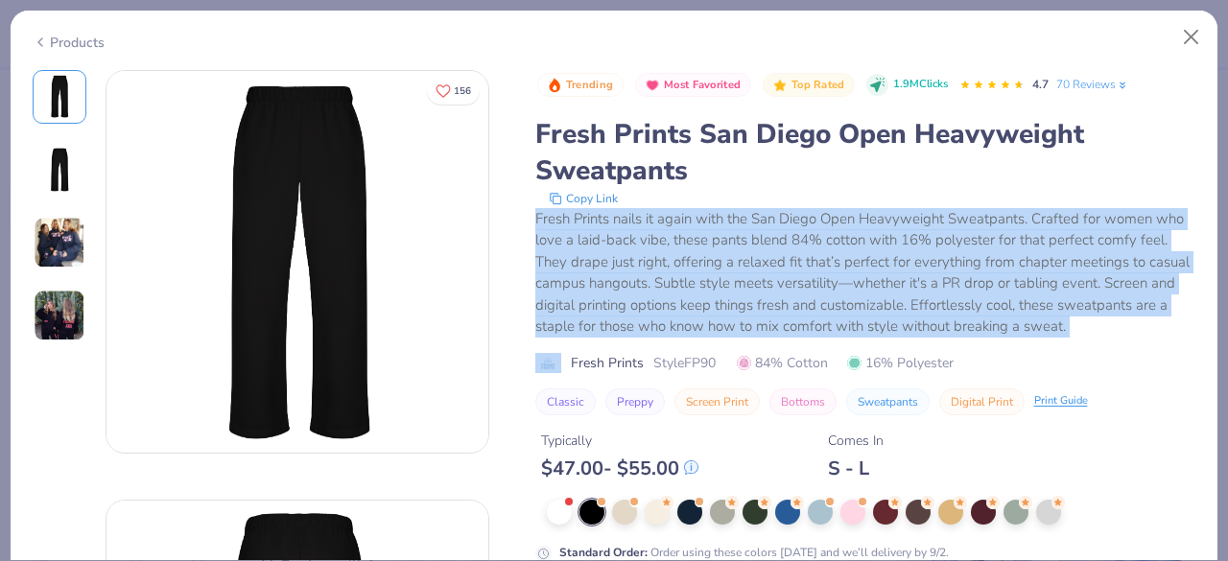
click at [888, 248] on div "Fresh Prints nails it again with the San Diego Open Heavyweight Sweatpants. Cra…" at bounding box center [865, 273] width 661 height 130
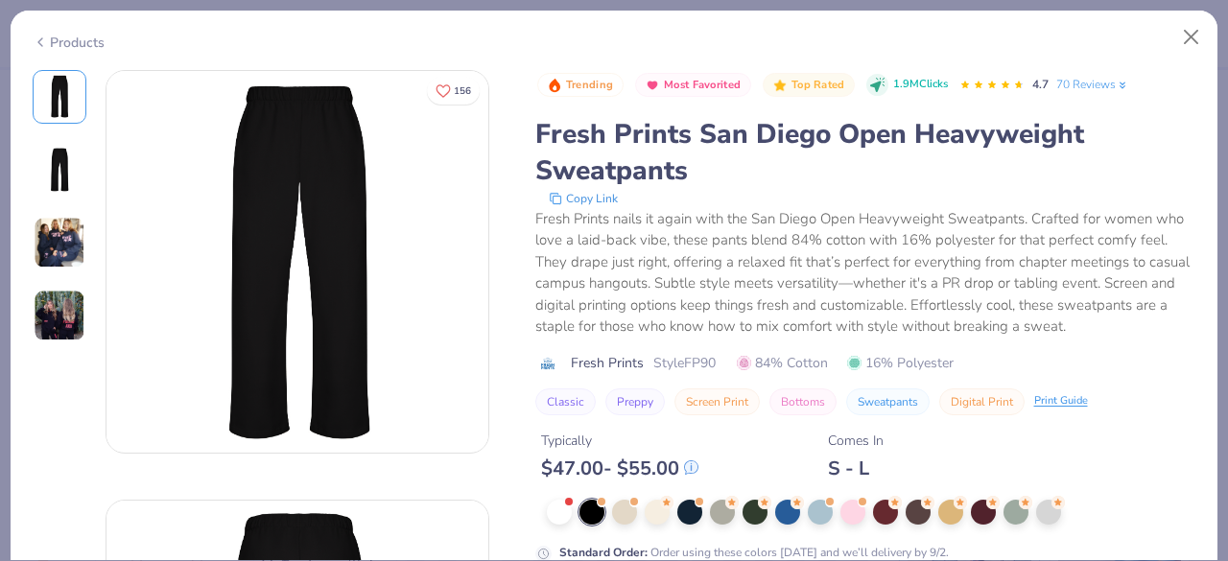
click at [954, 200] on div "Copy Link" at bounding box center [866, 198] width 659 height 19
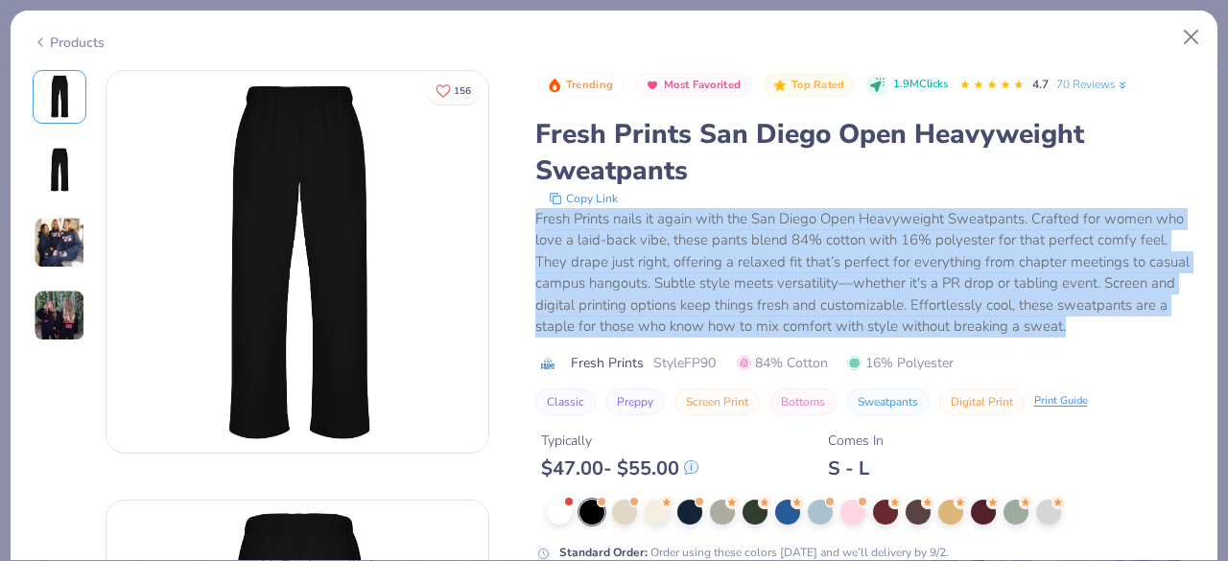
drag, startPoint x: 1176, startPoint y: 323, endPoint x: 514, endPoint y: 227, distance: 668.9
click at [758, 231] on div "Fresh Prints nails it again with the San Diego Open Heavyweight Sweatpants. Cra…" at bounding box center [865, 273] width 661 height 130
drag, startPoint x: 530, startPoint y: 216, endPoint x: 1180, endPoint y: 316, distance: 658.1
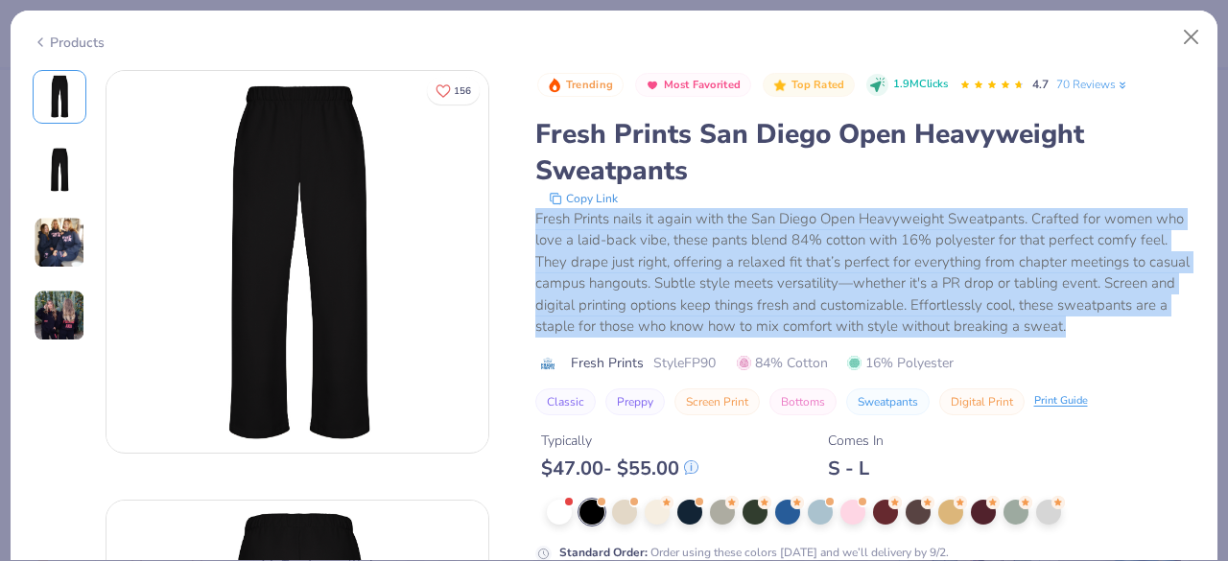
click at [1094, 306] on div "Fresh Prints nails it again with the San Diego Open Heavyweight Sweatpants. Cra…" at bounding box center [865, 273] width 661 height 130
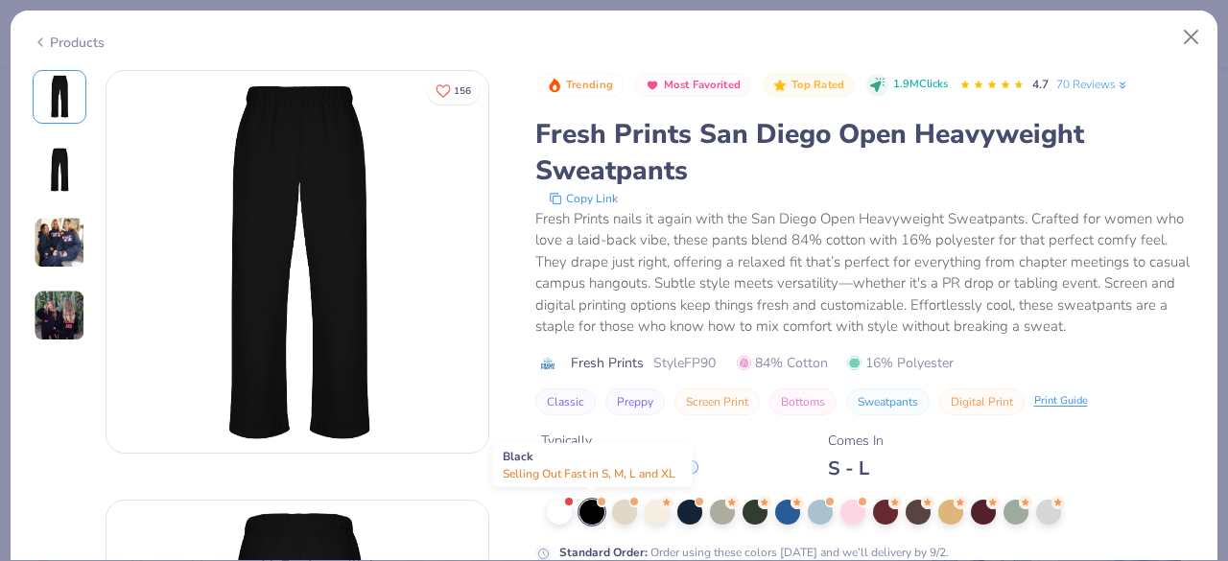
click at [600, 506] on div at bounding box center [592, 512] width 25 height 25
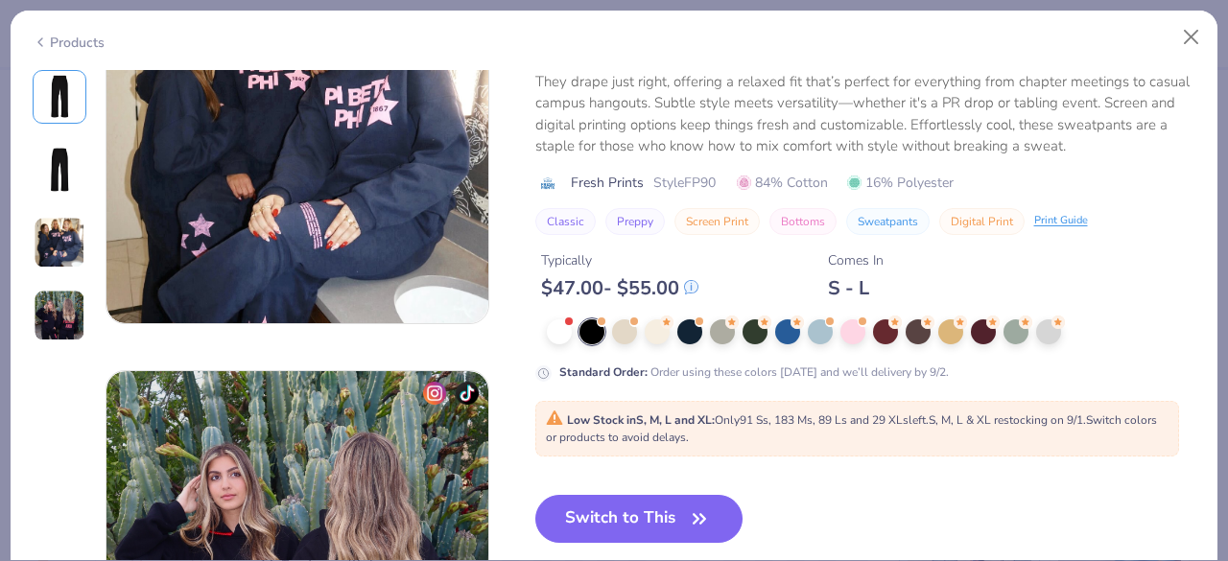
scroll to position [1055, 0]
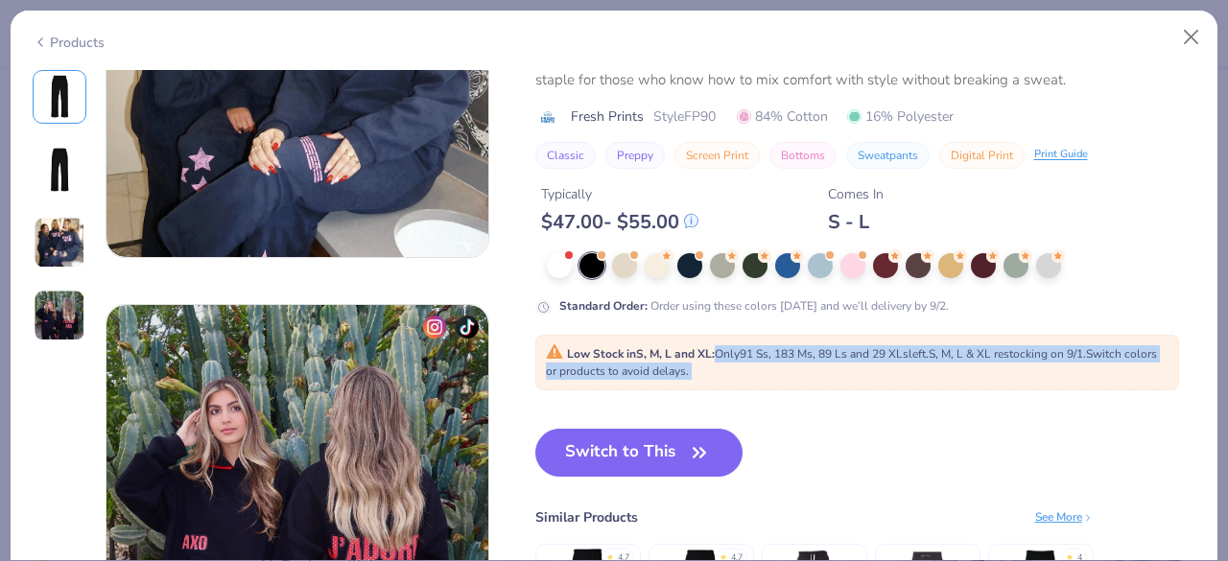
drag, startPoint x: 720, startPoint y: 354, endPoint x: 848, endPoint y: 368, distance: 129.4
click at [848, 368] on div "Low Stock in S, M, L and XL : Only 91 Ss, 183 Ms, 89 Ls and 29 XLs left. S, M, …" at bounding box center [857, 362] width 623 height 35
click at [1002, 404] on div "Trending Most Favorited Top Rated 1.9M Clicks 4.7 70 Reviews Fresh Prints San D…" at bounding box center [865, 255] width 661 height 864
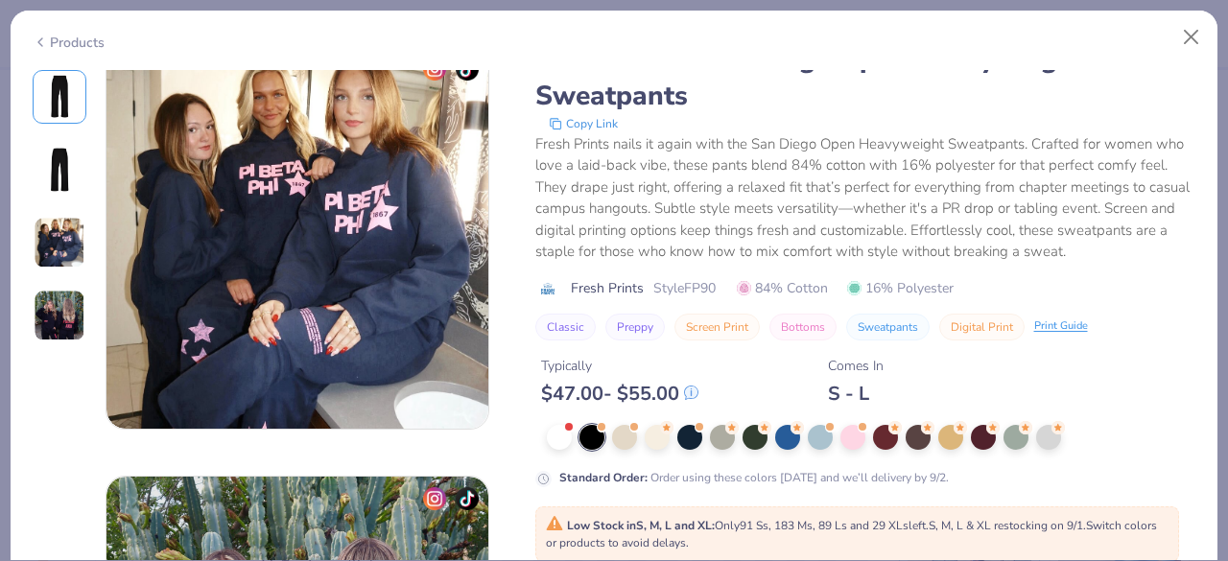
scroll to position [768, 0]
